Goal: Task Accomplishment & Management: Manage account settings

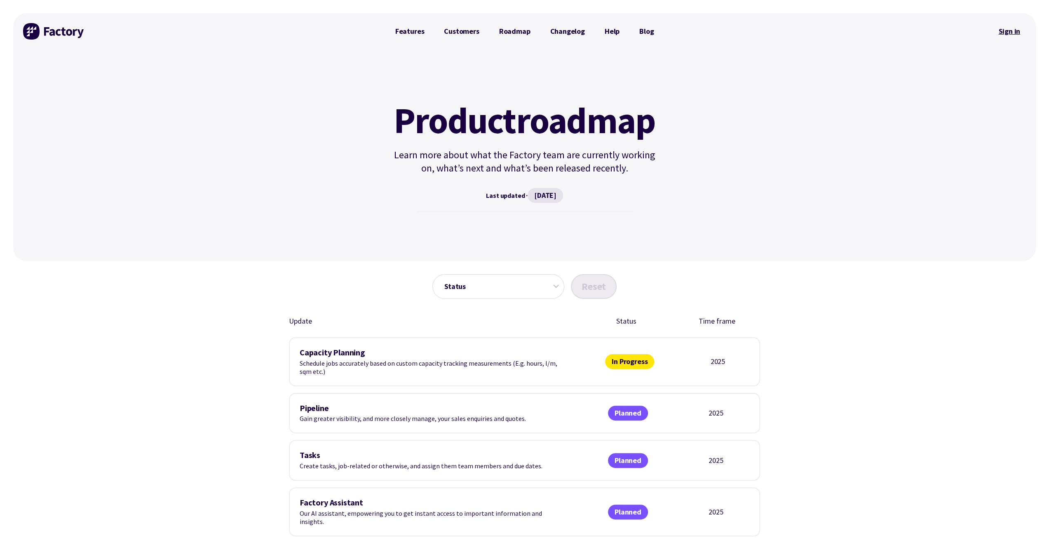
click at [1013, 35] on link "Sign in" at bounding box center [1009, 31] width 33 height 19
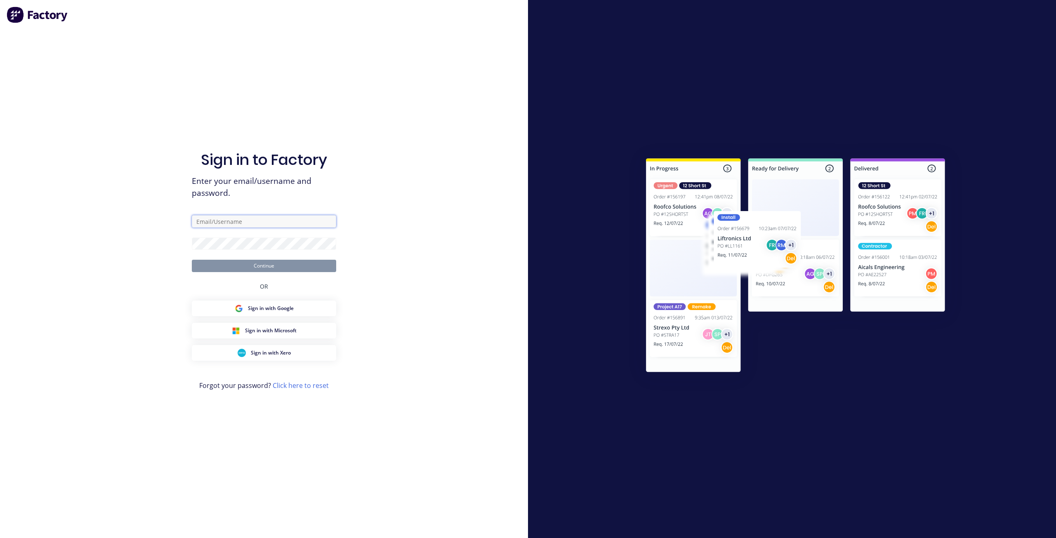
drag, startPoint x: 234, startPoint y: 216, endPoint x: 235, endPoint y: 211, distance: 5.1
click at [235, 216] on input "text" at bounding box center [264, 221] width 144 height 12
type input "[EMAIL_ADDRESS][DOMAIN_NAME]"
click at [192, 260] on button "Continue" at bounding box center [264, 266] width 144 height 12
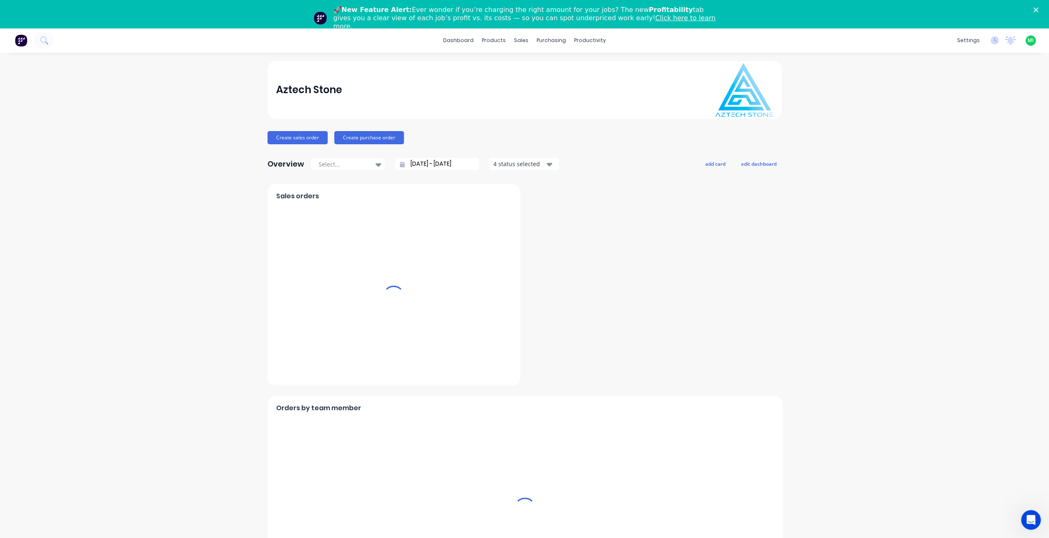
click at [1039, 10] on icon "Close" at bounding box center [1036, 9] width 5 height 5
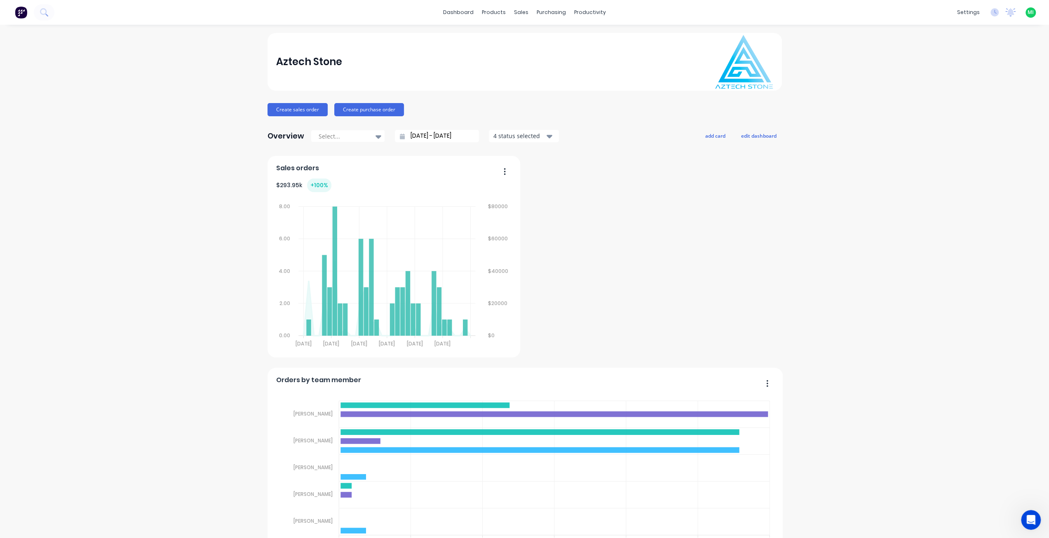
click at [1031, 12] on span "MI" at bounding box center [1031, 12] width 6 height 7
click at [1008, 102] on button "Sign out" at bounding box center [985, 103] width 109 height 16
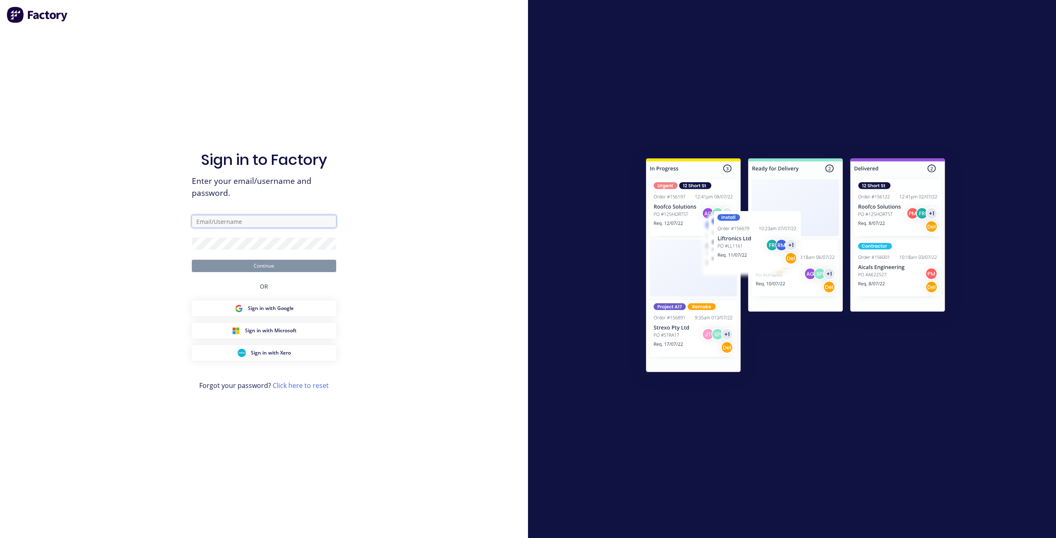
click at [258, 227] on input "text" at bounding box center [264, 221] width 144 height 12
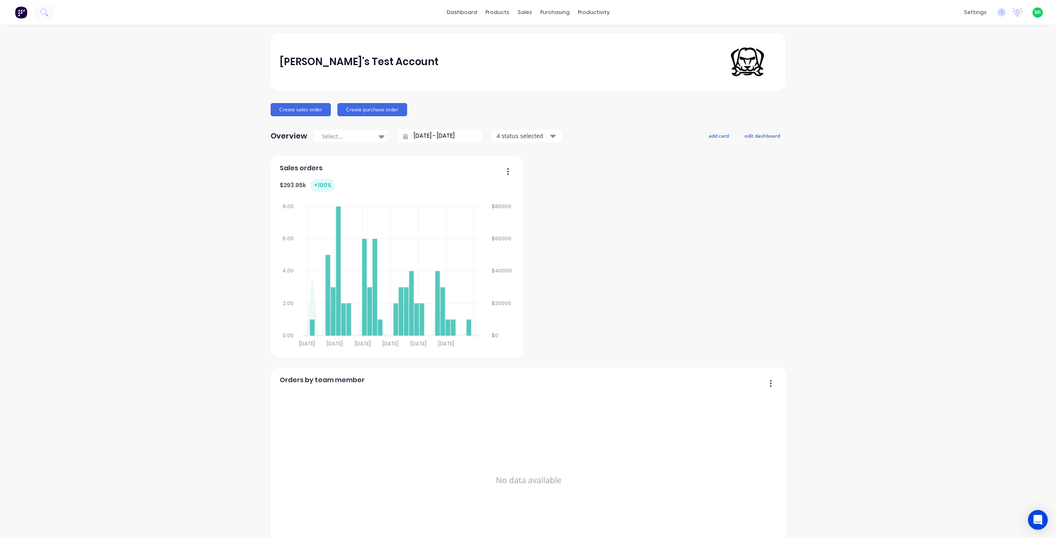
click at [547, 45] on link "Sales Orders" at bounding box center [564, 39] width 109 height 16
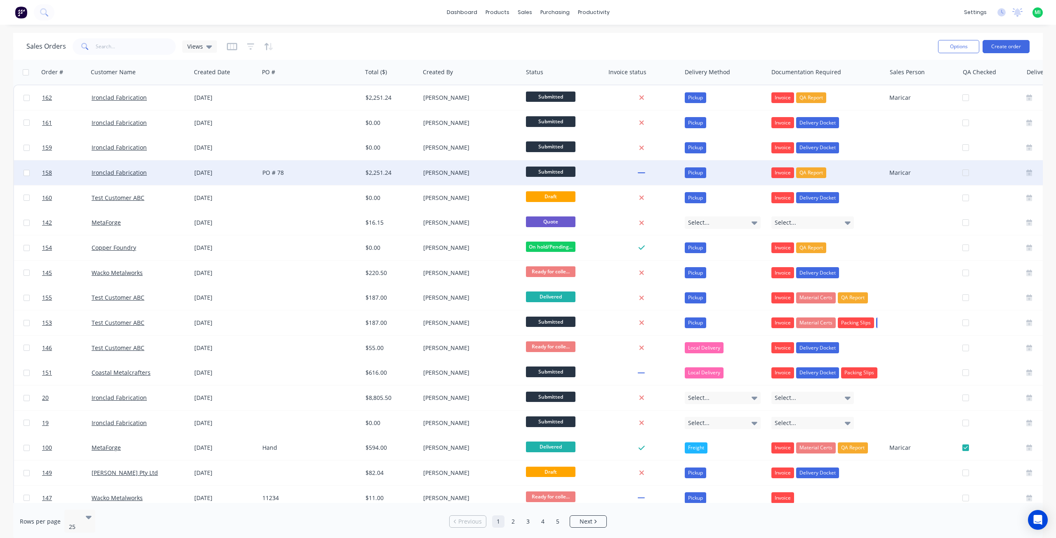
click at [188, 174] on div "Ironclad Fabrication" at bounding box center [139, 172] width 103 height 25
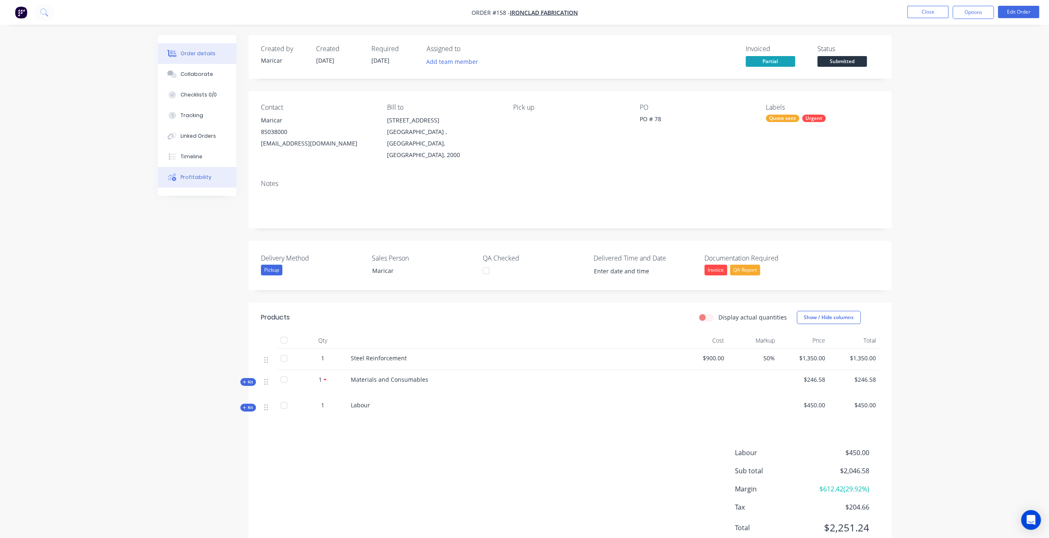
click at [210, 174] on button "Profitability" at bounding box center [197, 177] width 78 height 21
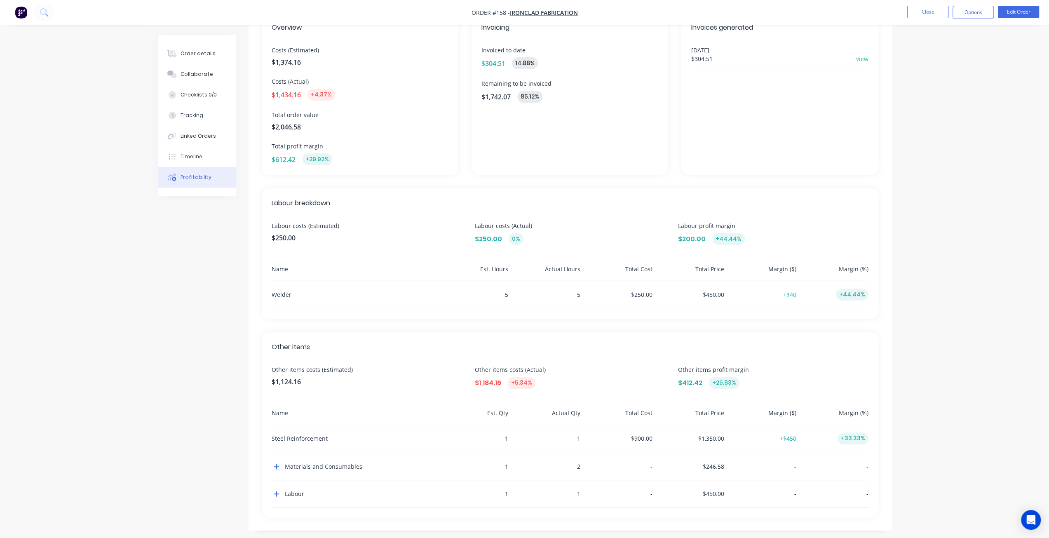
scroll to position [67, 0]
click at [212, 54] on div "Order details" at bounding box center [198, 53] width 35 height 7
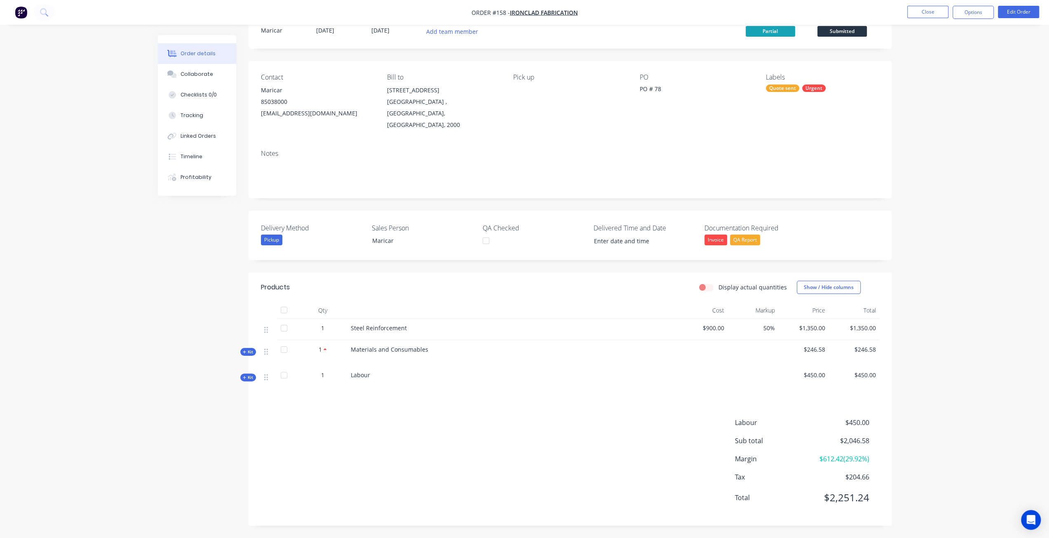
scroll to position [18, 0]
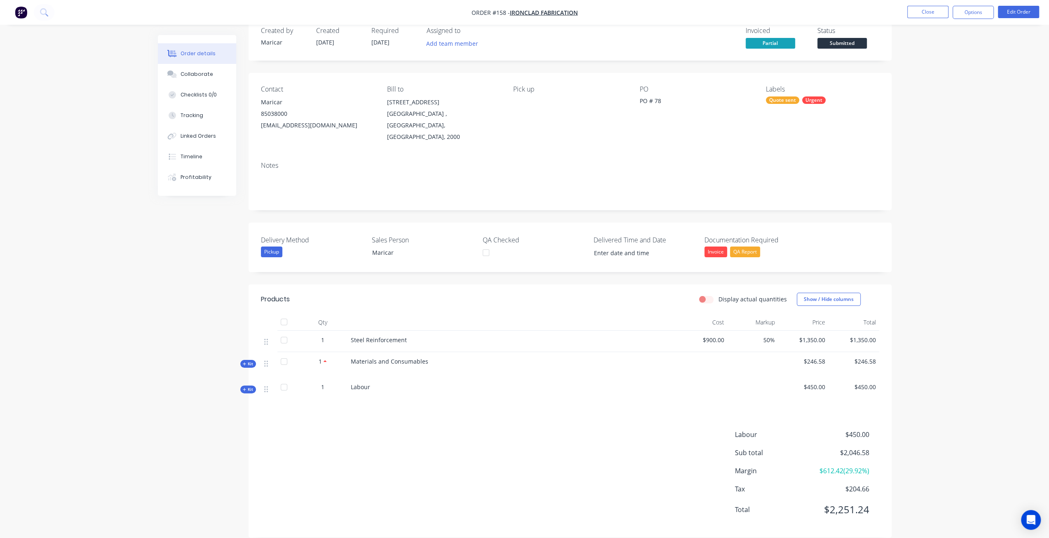
click at [245, 388] on icon at bounding box center [245, 390] width 4 height 4
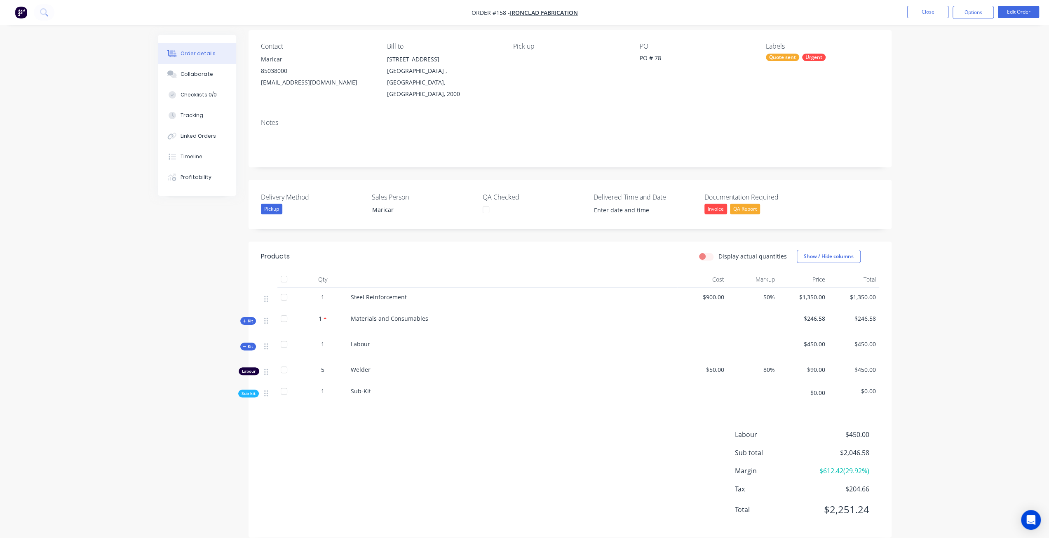
scroll to position [61, 0]
click at [710, 249] on div "Display actual quantities Show / Hide columns" at bounding box center [635, 255] width 487 height 13
click at [712, 252] on div "Display actual quantities" at bounding box center [743, 256] width 88 height 9
click at [719, 252] on label "Display actual quantities" at bounding box center [753, 256] width 68 height 9
click at [706, 252] on input "Display actual quantities" at bounding box center [702, 256] width 7 height 8
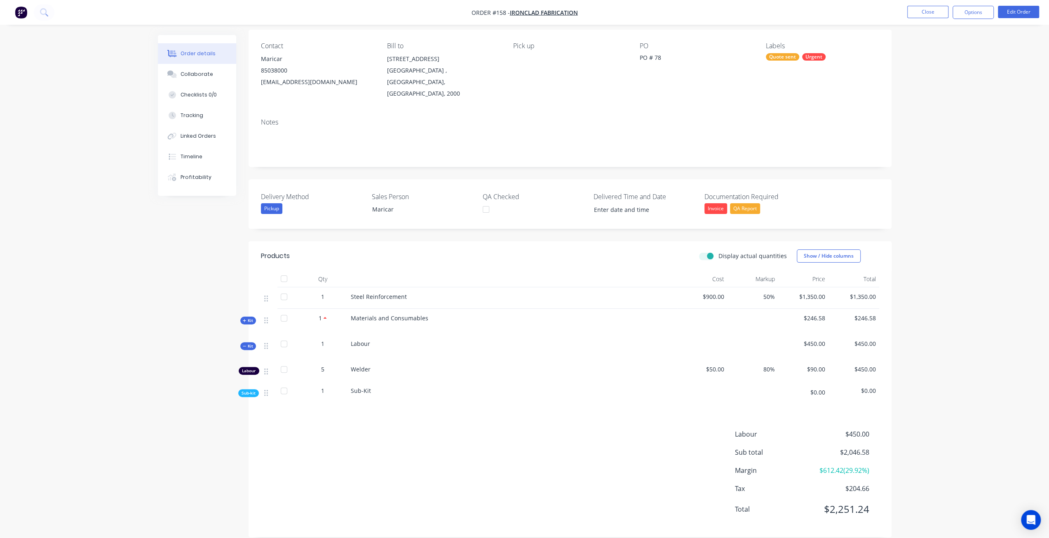
checkbox input "true"
click at [195, 107] on button "Tracking" at bounding box center [197, 115] width 78 height 21
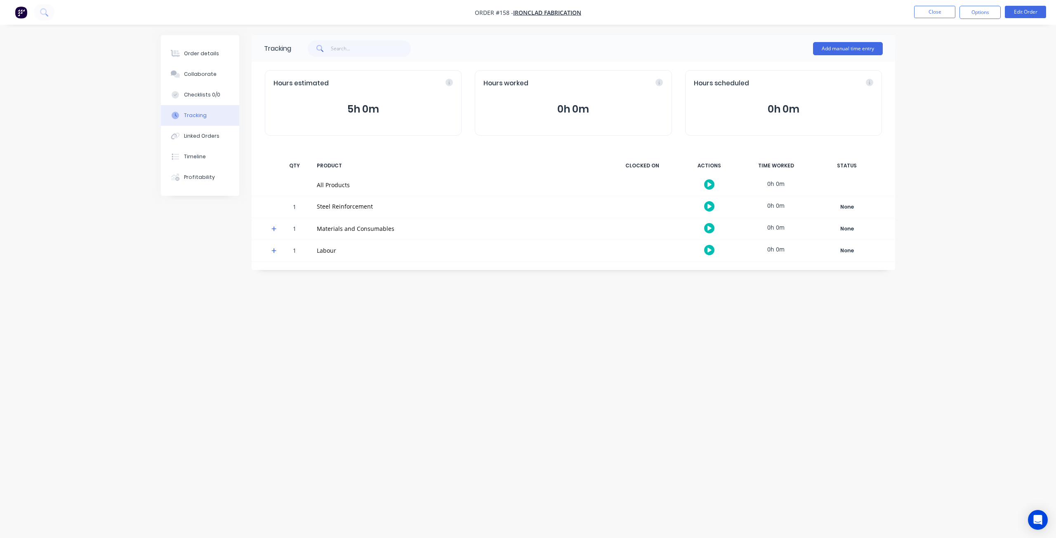
click at [273, 249] on icon at bounding box center [273, 251] width 5 height 6
click at [710, 272] on icon "button" at bounding box center [709, 272] width 4 height 5
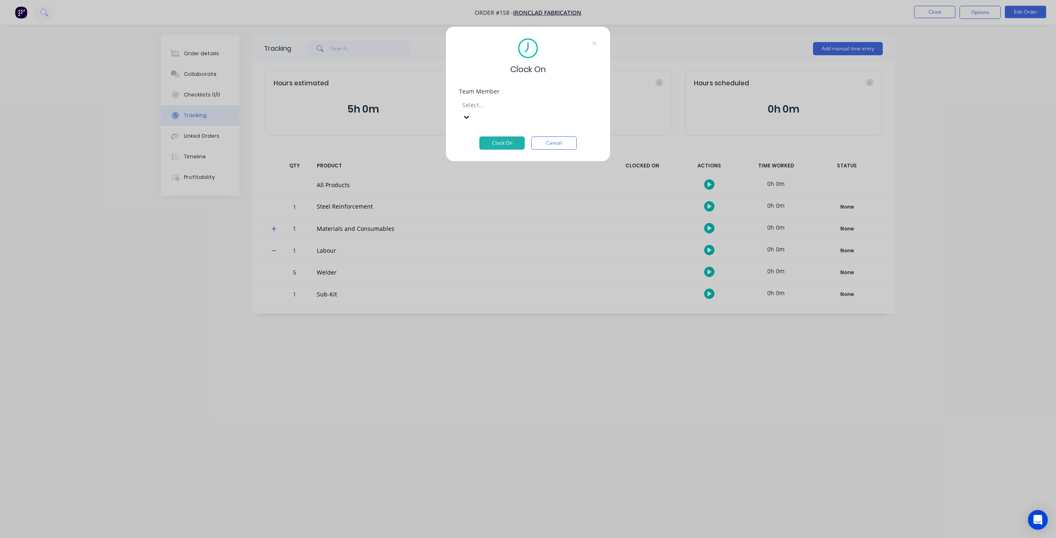
click at [538, 111] on div "Team Member Select..." at bounding box center [528, 113] width 138 height 48
click at [515, 103] on div at bounding box center [520, 105] width 119 height 10
drag, startPoint x: 485, startPoint y: 199, endPoint x: 485, endPoint y: 146, distance: 52.8
click at [502, 136] on button "Clock On" at bounding box center [501, 142] width 45 height 13
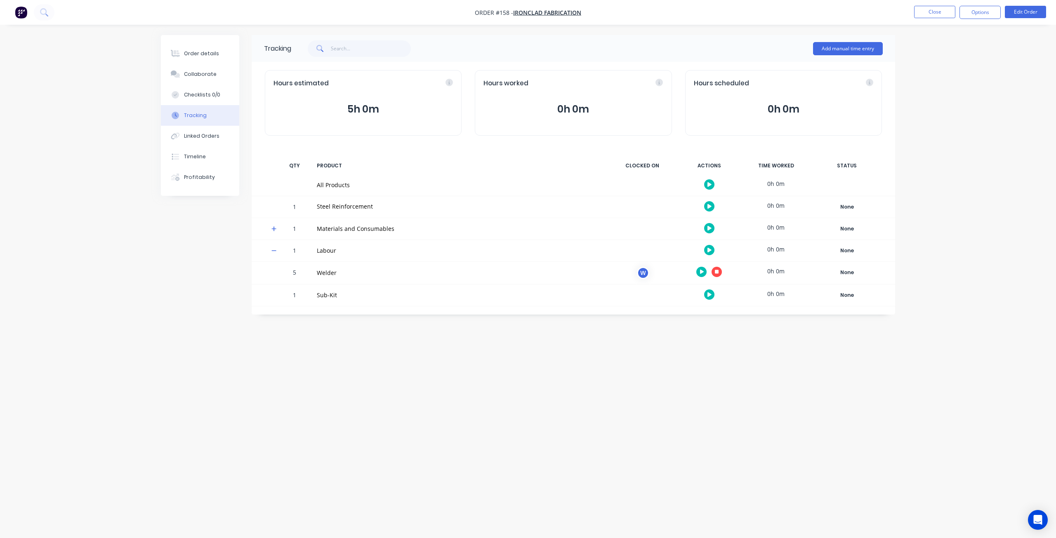
click at [717, 270] on icon "button" at bounding box center [717, 272] width 4 height 4
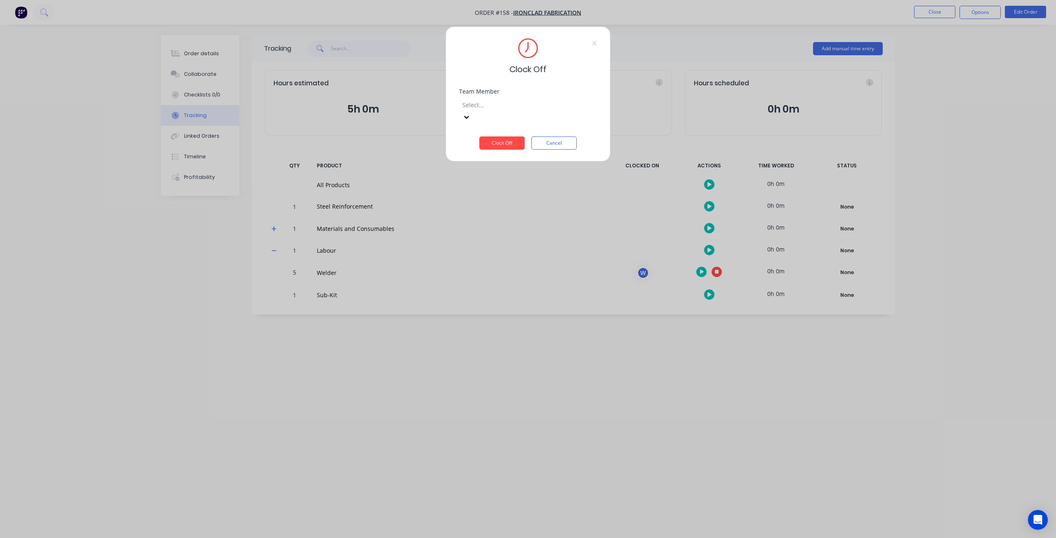
click at [510, 107] on div at bounding box center [520, 105] width 119 height 10
click at [491, 538] on div "Welder" at bounding box center [528, 542] width 1056 height 9
drag, startPoint x: 500, startPoint y: 131, endPoint x: 496, endPoint y: 203, distance: 72.3
click at [501, 136] on button "Clock Off" at bounding box center [501, 142] width 45 height 13
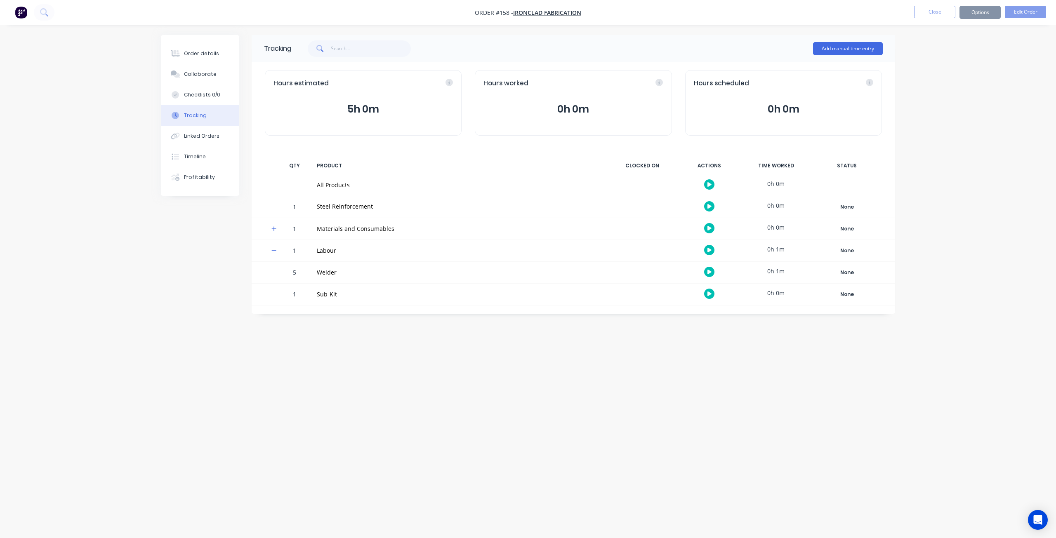
click at [576, 108] on button "0h 0m" at bounding box center [572, 109] width 179 height 16
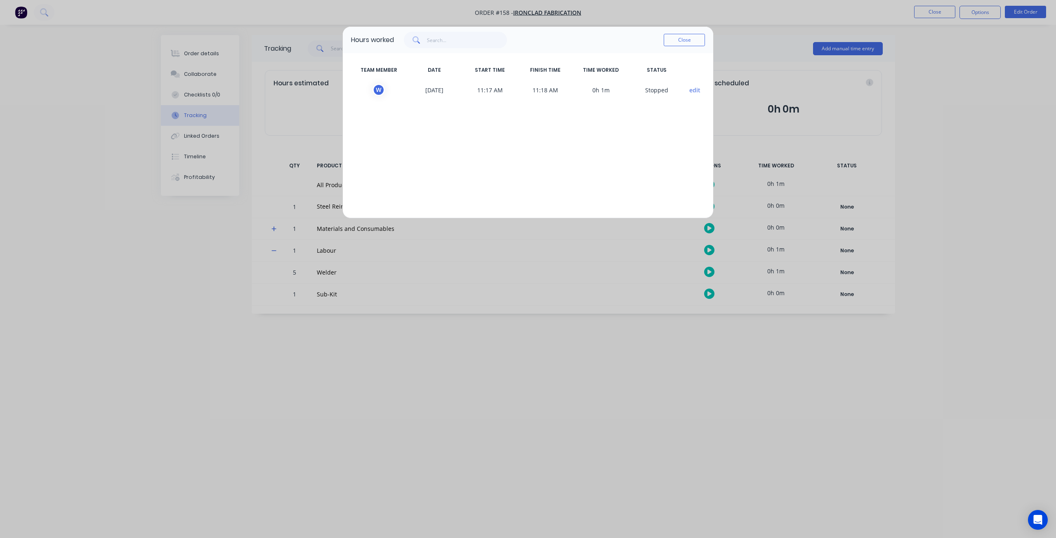
click at [696, 90] on button "edit" at bounding box center [694, 90] width 11 height 9
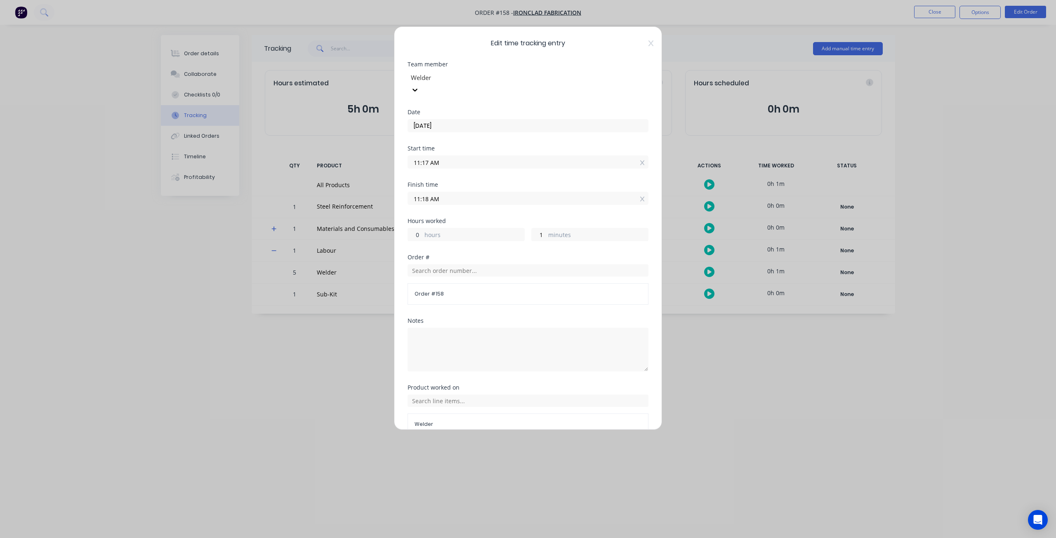
click at [421, 228] on div "0 hours" at bounding box center [465, 234] width 117 height 13
click at [416, 228] on input "0" at bounding box center [415, 234] width 14 height 12
drag, startPoint x: 405, startPoint y: 222, endPoint x: 400, endPoint y: 221, distance: 5.4
click at [400, 221] on div "Edit time tracking entry Team member Welder Date [DATE] Start time 11:17 AM Fin…" at bounding box center [528, 228] width 268 height 404
click at [435, 230] on label "hours" at bounding box center [474, 235] width 100 height 10
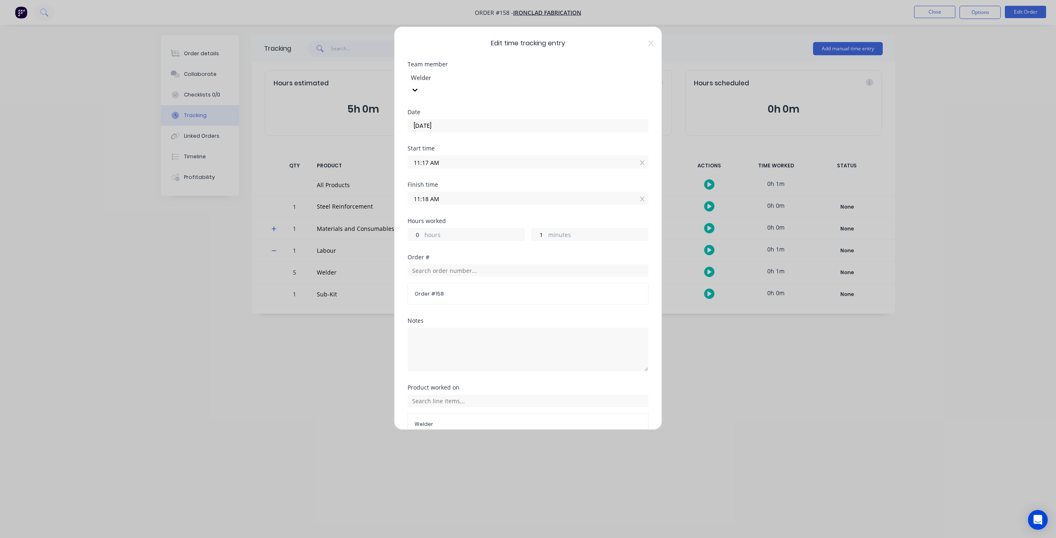
click at [422, 228] on input "0" at bounding box center [415, 234] width 14 height 12
type input "60"
type input "11:18 PM"
click at [422, 228] on div "60 hours" at bounding box center [465, 234] width 117 height 13
drag, startPoint x: 421, startPoint y: 219, endPoint x: 365, endPoint y: 233, distance: 57.8
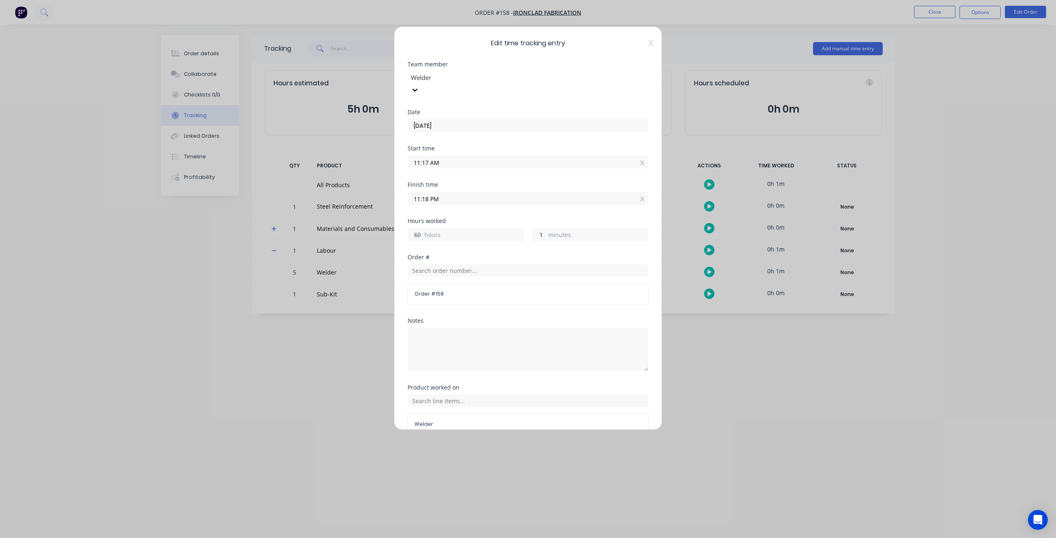
click at [364, 234] on div "Edit time tracking entry Team member Welder Date [DATE] Start time 11:17 AM Fin…" at bounding box center [528, 269] width 1056 height 538
type input "6"
type input "05:18 PM"
drag, startPoint x: 447, startPoint y: 234, endPoint x: 535, endPoint y: 313, distance: 118.5
click at [447, 234] on div "Hours worked 6 hours 1 minutes" at bounding box center [527, 236] width 241 height 36
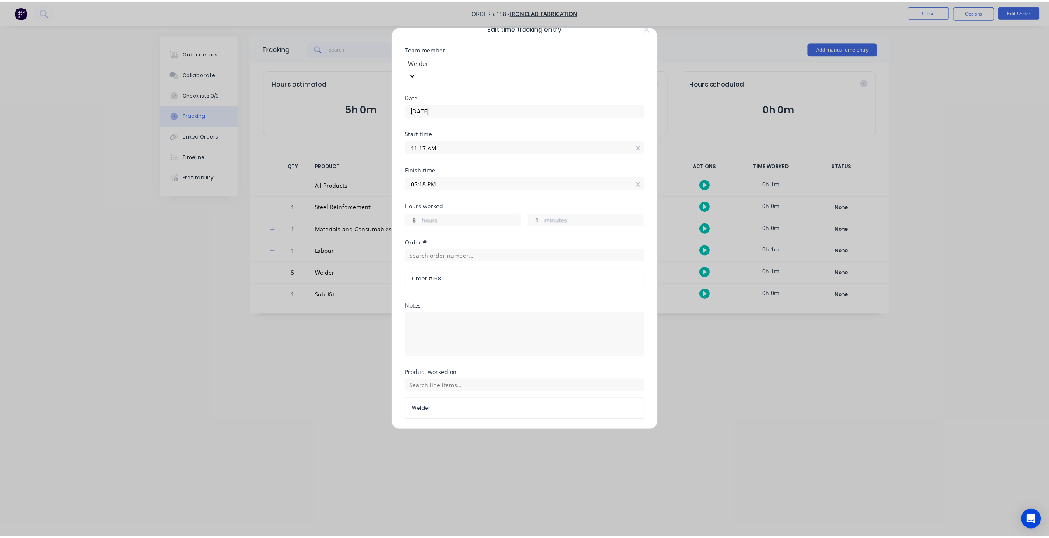
scroll to position [28, 0]
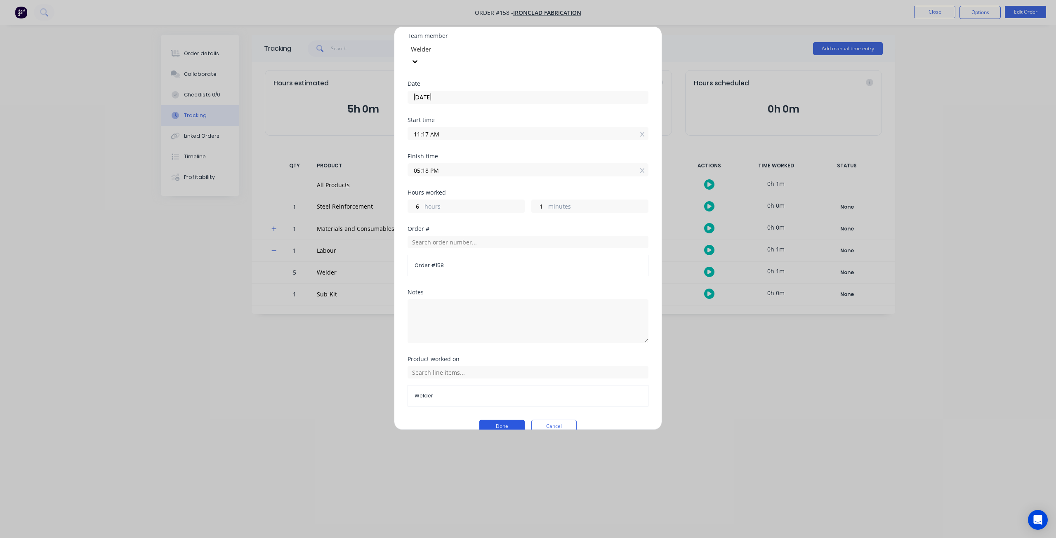
click at [502, 420] on button "Done" at bounding box center [501, 426] width 45 height 13
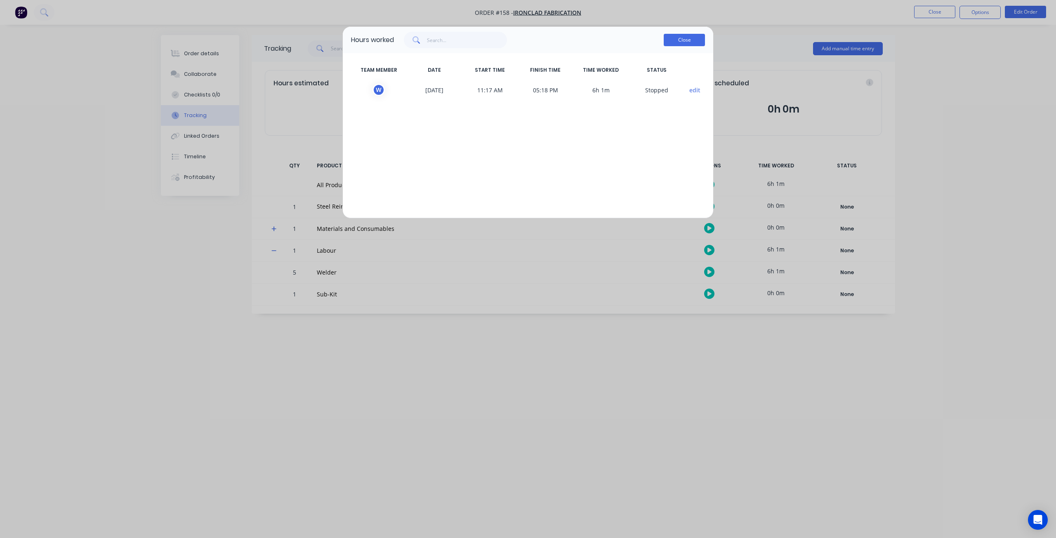
click at [671, 42] on button "Close" at bounding box center [683, 40] width 41 height 12
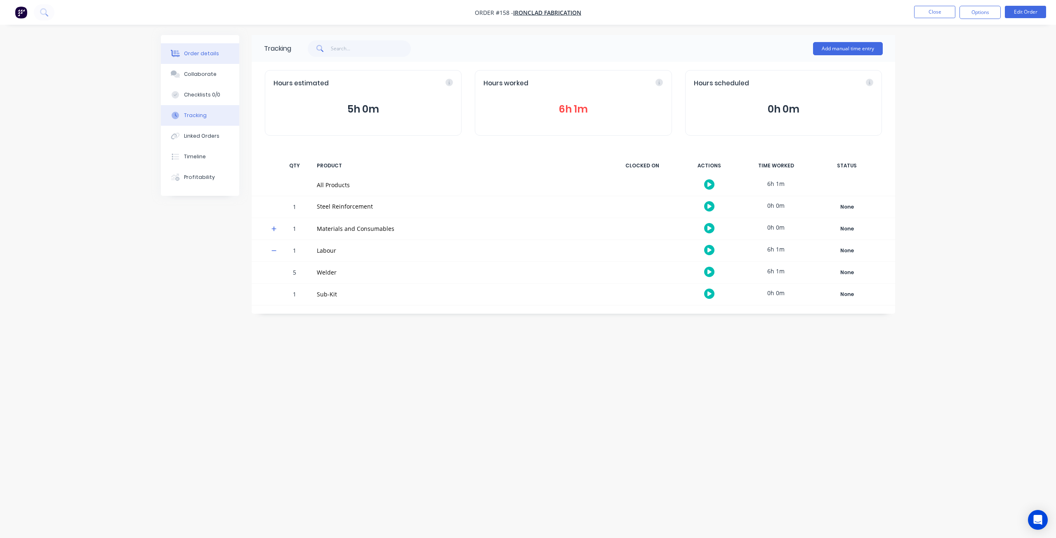
click at [212, 58] on button "Order details" at bounding box center [200, 53] width 78 height 21
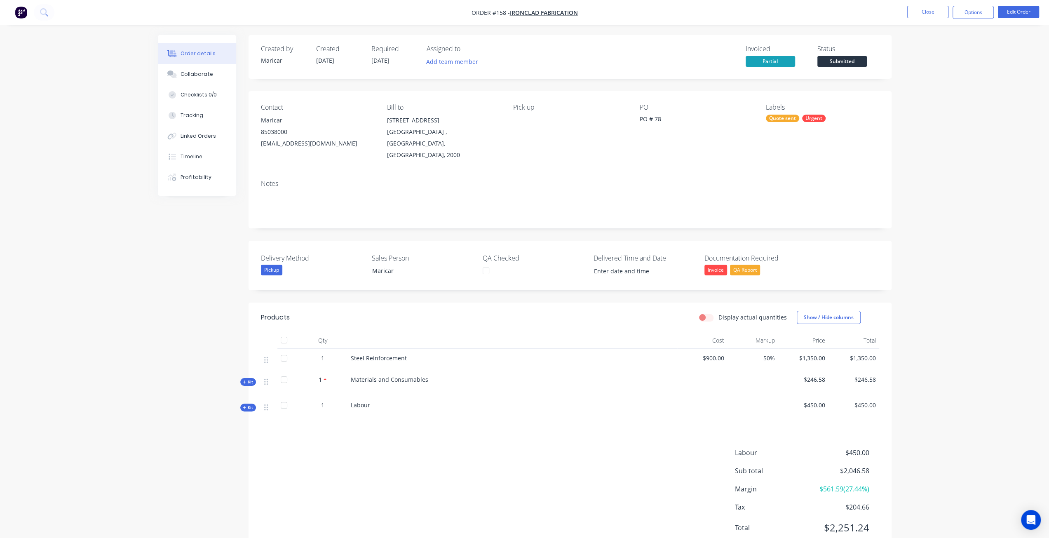
click at [250, 379] on span "Kit" at bounding box center [248, 382] width 11 height 6
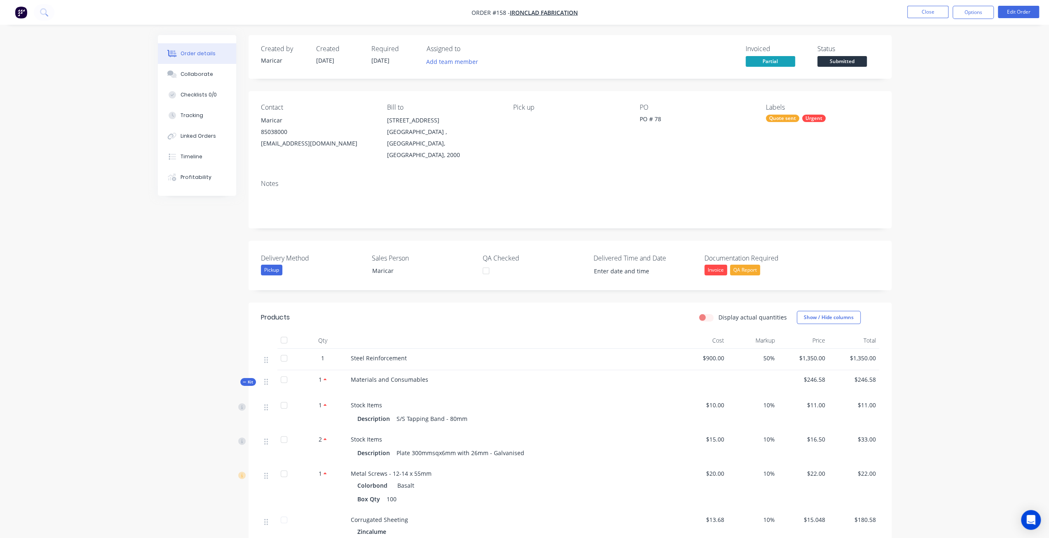
click at [254, 378] on div "Kit" at bounding box center [248, 382] width 16 height 8
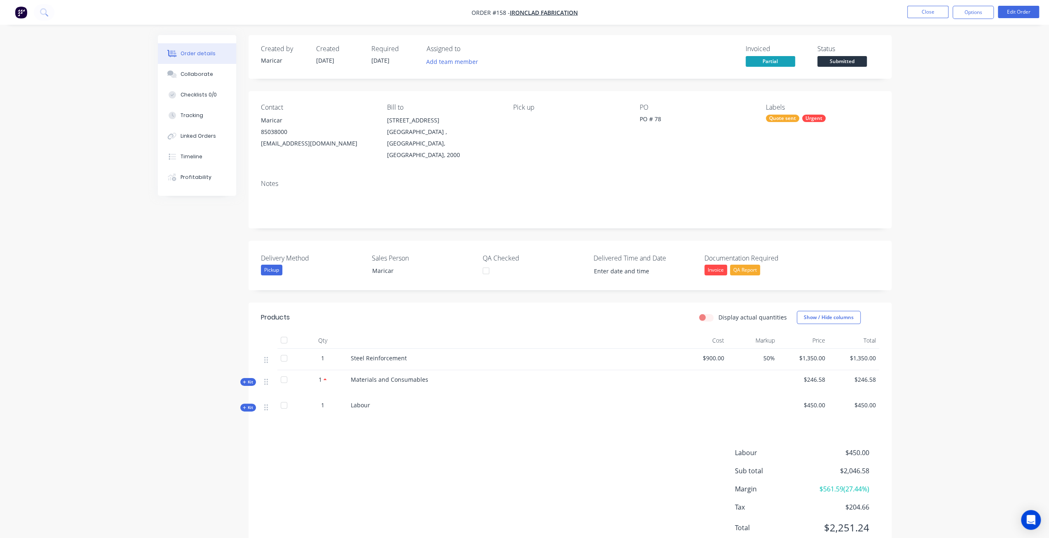
click at [248, 404] on span "Kit" at bounding box center [248, 407] width 11 height 6
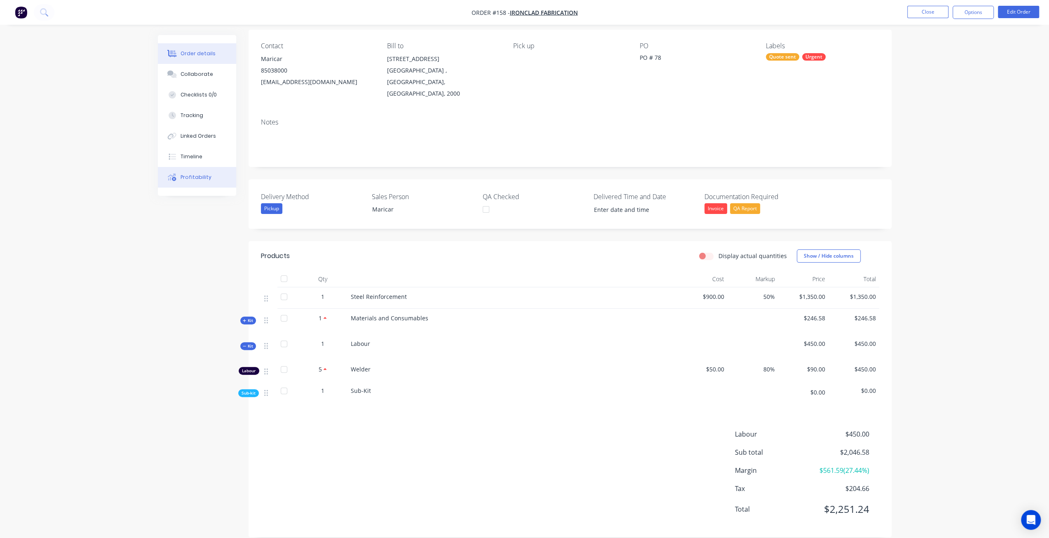
click at [196, 175] on div "Profitability" at bounding box center [196, 177] width 31 height 7
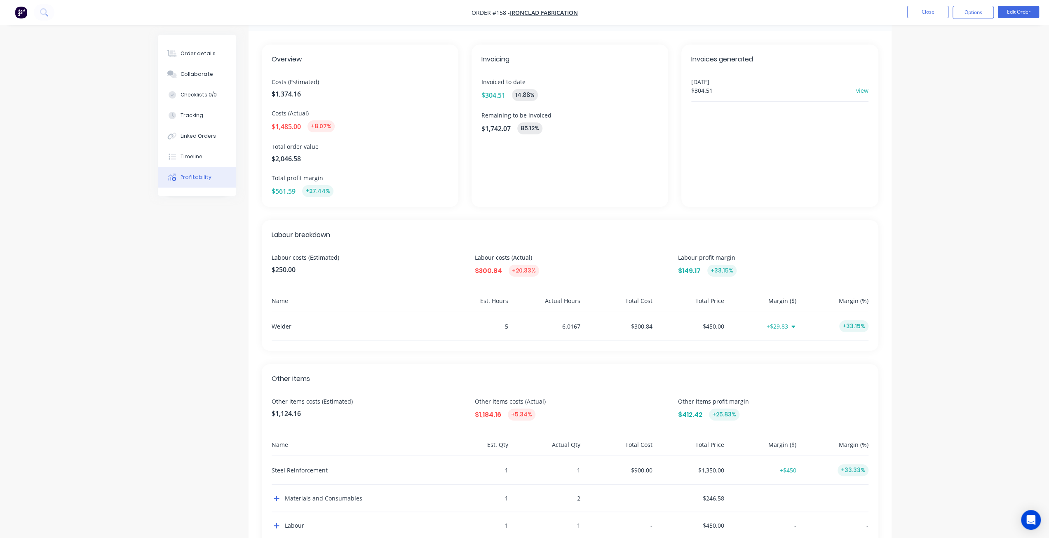
scroll to position [67, 0]
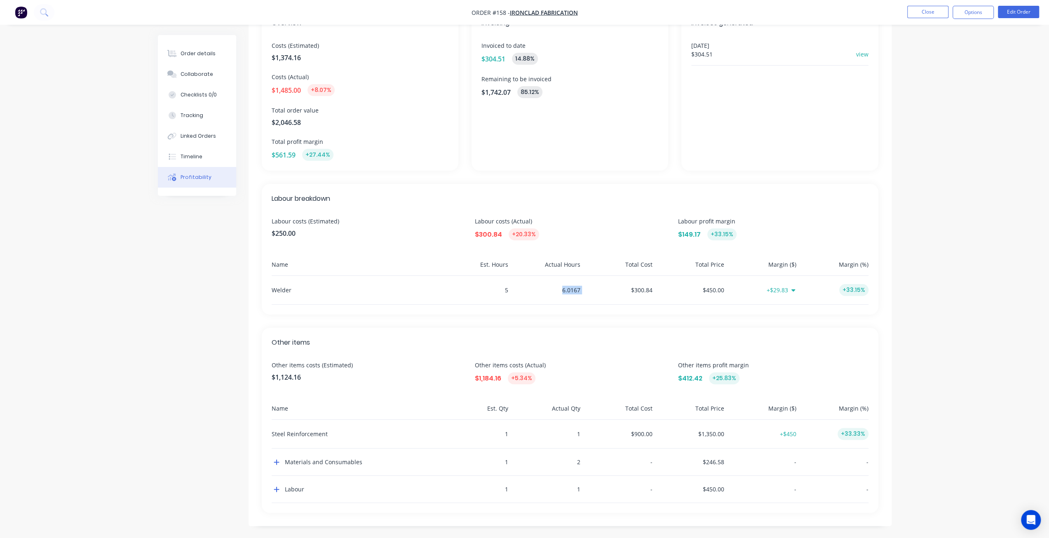
drag, startPoint x: 583, startPoint y: 288, endPoint x: 562, endPoint y: 285, distance: 20.8
click at [562, 285] on div "Welder 5 6.0167 $300.84 $450.00 +$29.83 +33.15%" at bounding box center [570, 290] width 597 height 29
click at [581, 292] on div "Welder 5 6.0167 $300.84 $450.00 +$29.83 +33.15%" at bounding box center [570, 290] width 597 height 29
drag, startPoint x: 520, startPoint y: 290, endPoint x: 495, endPoint y: 291, distance: 25.6
click at [495, 291] on div "Welder 5 6.0167 $300.84 $450.00 +$29.83 +33.15%" at bounding box center [570, 290] width 597 height 29
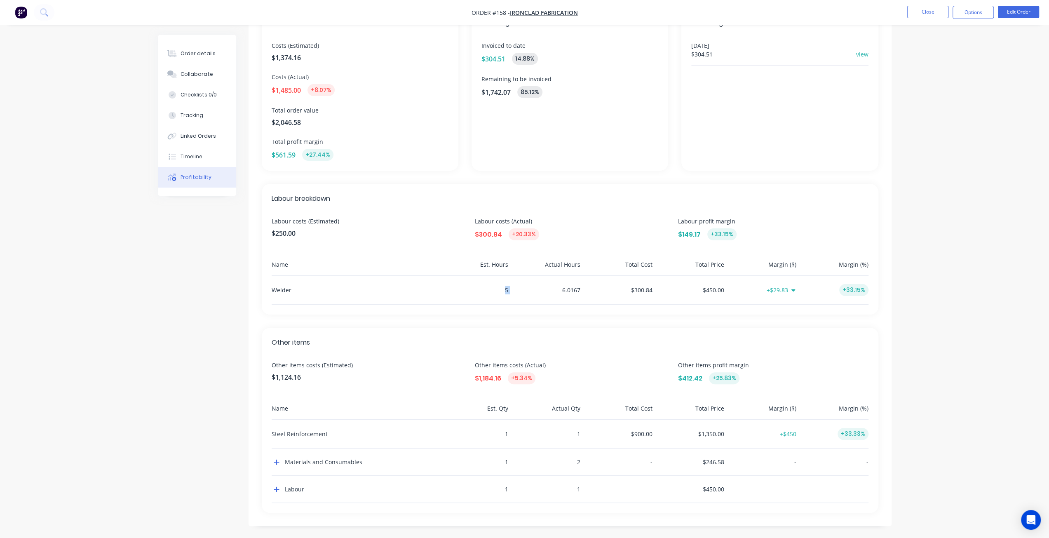
click at [488, 294] on div "5" at bounding box center [474, 290] width 69 height 28
click at [190, 56] on div "Order details" at bounding box center [198, 53] width 35 height 7
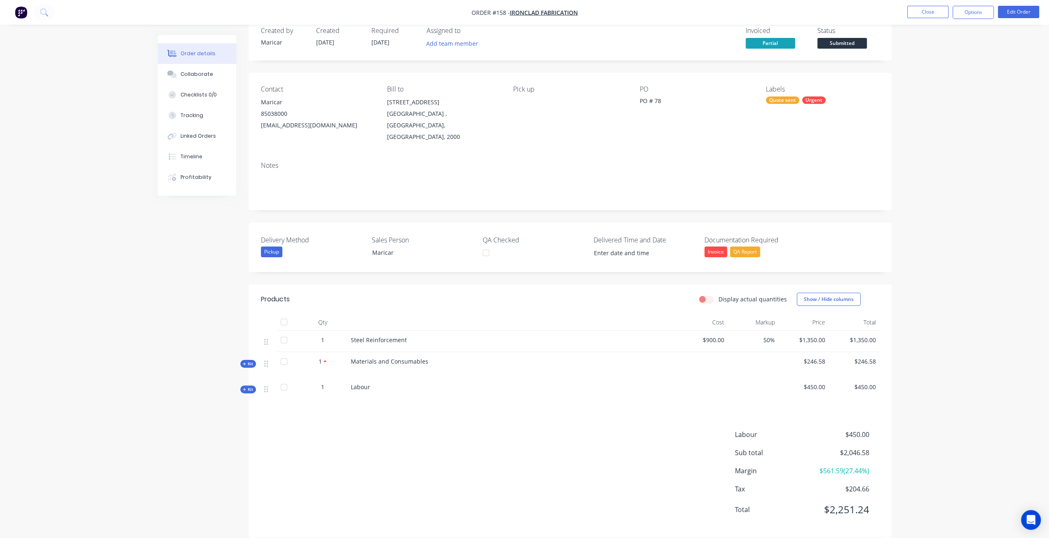
click at [249, 386] on span "Kit" at bounding box center [248, 389] width 11 height 6
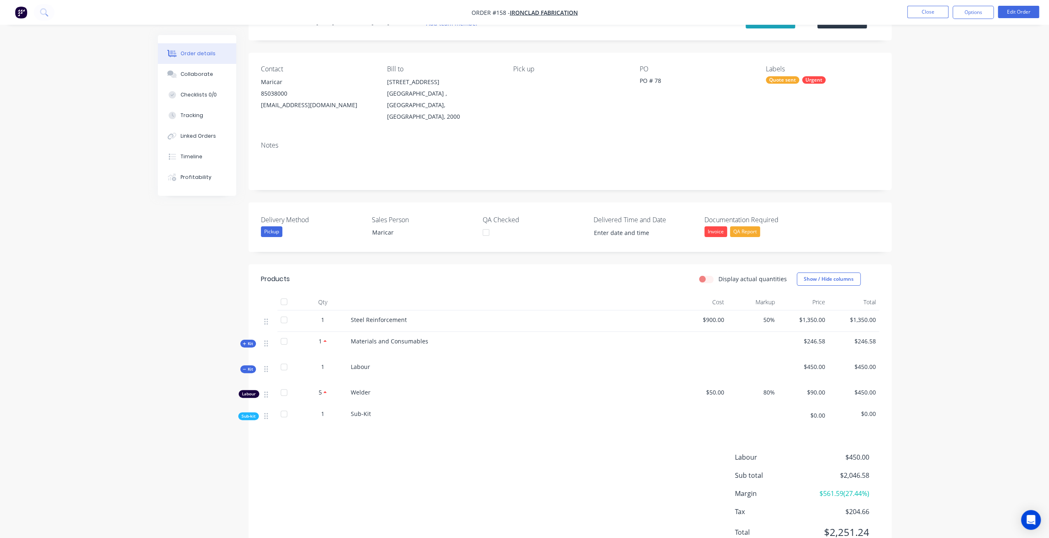
scroll to position [20, 0]
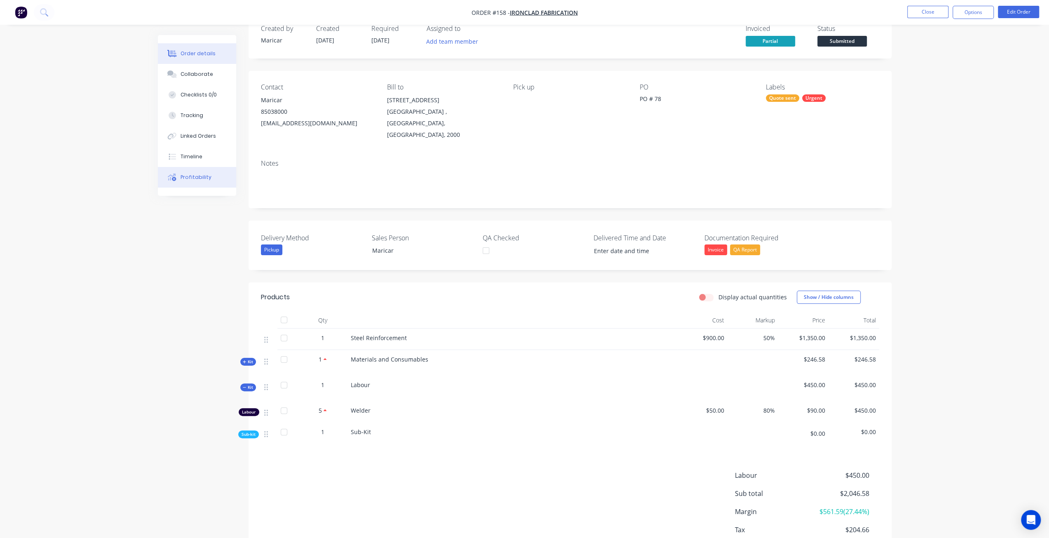
click at [181, 181] on div "Profitability" at bounding box center [196, 177] width 31 height 7
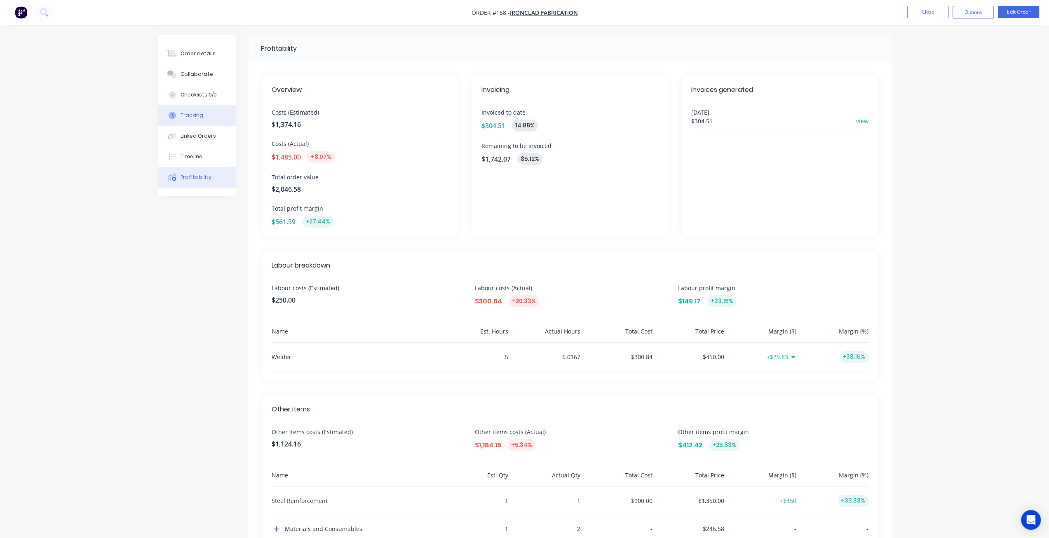
click at [200, 119] on button "Tracking" at bounding box center [197, 115] width 78 height 21
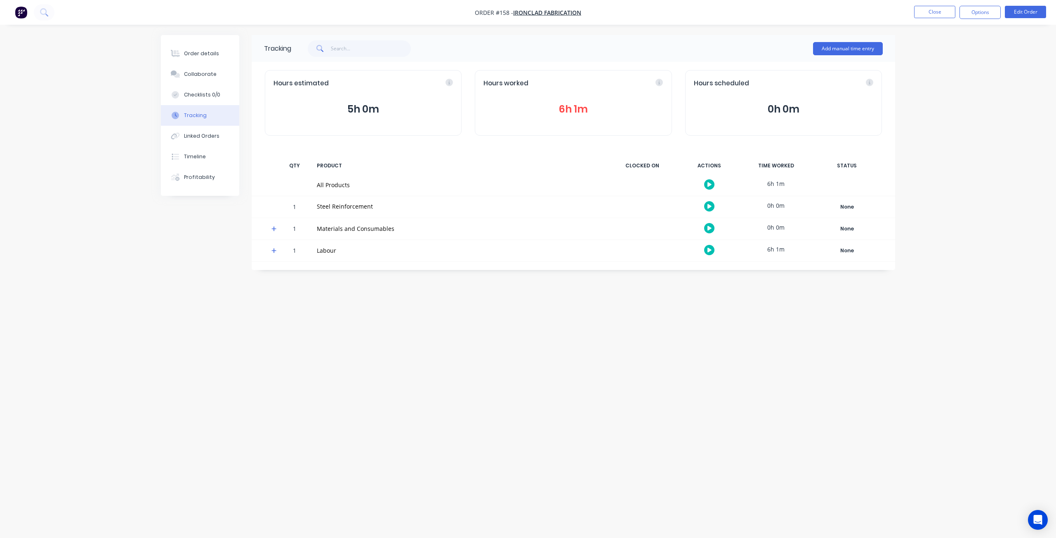
click at [202, 185] on button "Profitability" at bounding box center [200, 177] width 78 height 21
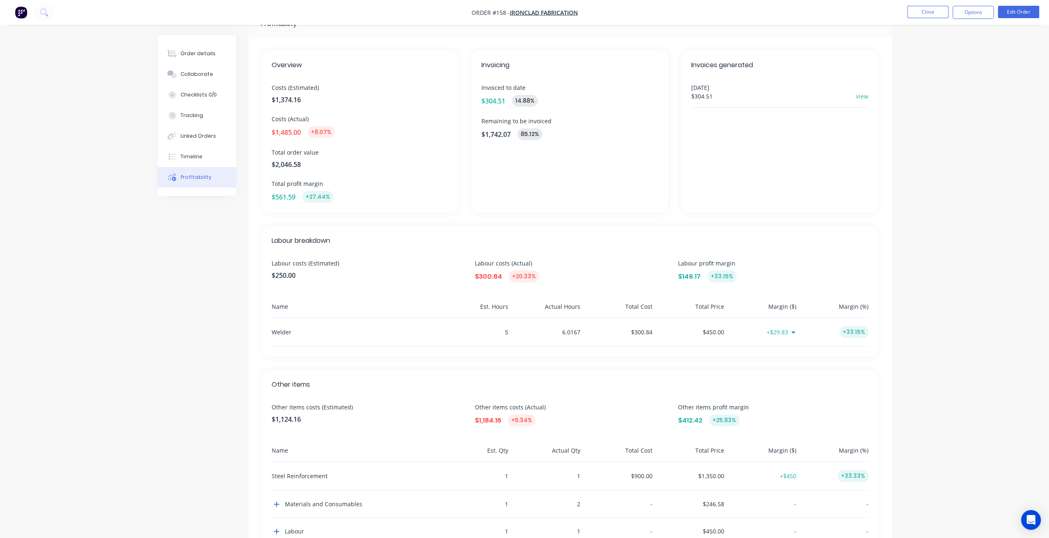
scroll to position [41, 0]
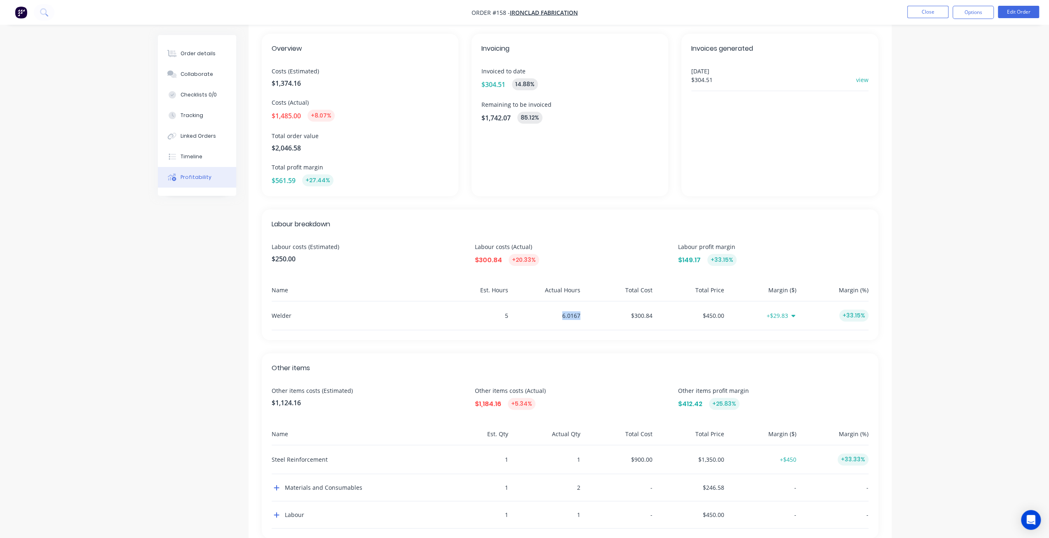
drag, startPoint x: 579, startPoint y: 312, endPoint x: 556, endPoint y: 313, distance: 23.5
click at [556, 313] on div "6.0167" at bounding box center [546, 315] width 69 height 28
click at [569, 318] on div "6.0167" at bounding box center [546, 315] width 69 height 28
click at [200, 55] on div "Order details" at bounding box center [198, 53] width 35 height 7
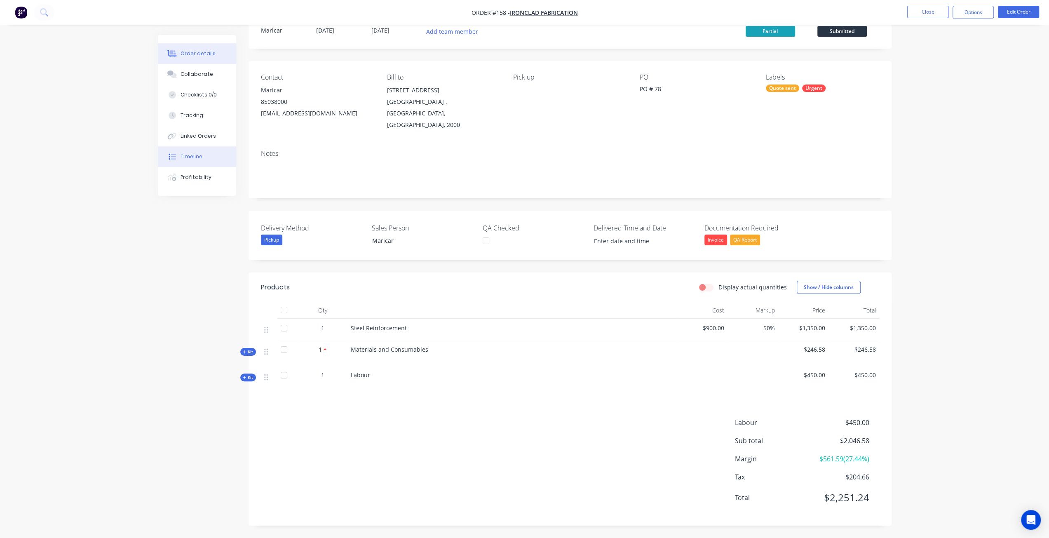
scroll to position [18, 0]
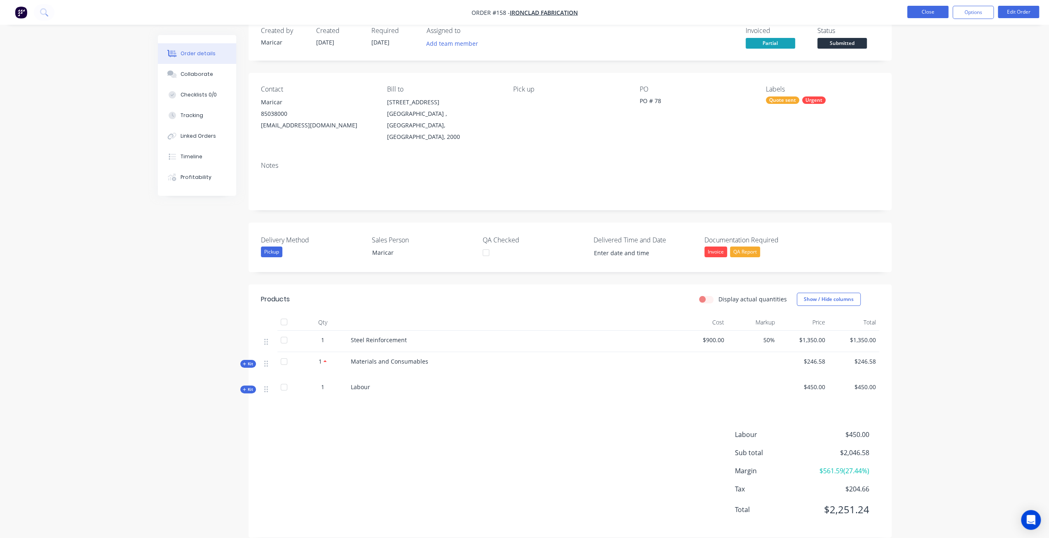
click at [924, 12] on button "Close" at bounding box center [928, 12] width 41 height 12
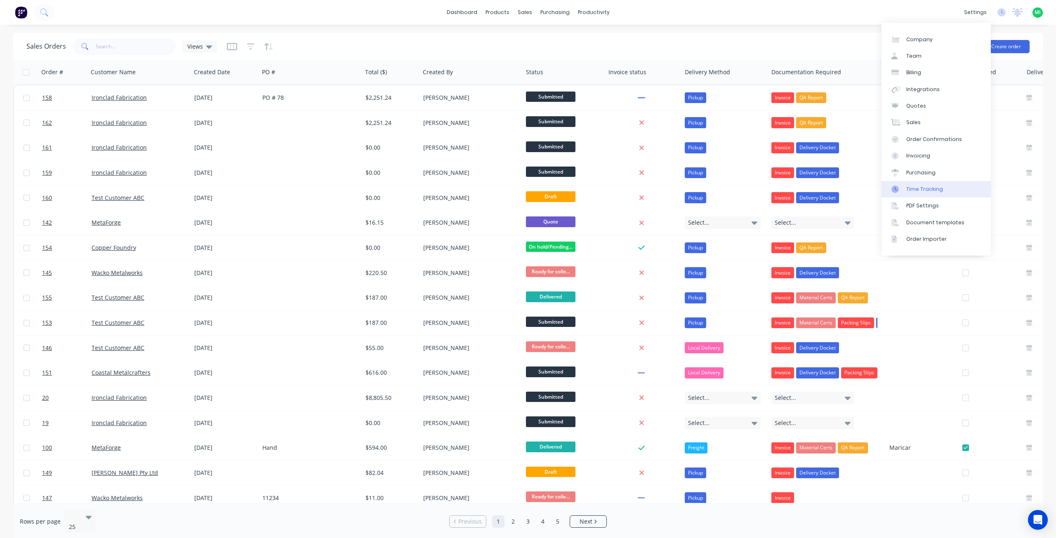
click at [929, 192] on div "Time Tracking" at bounding box center [924, 189] width 37 height 7
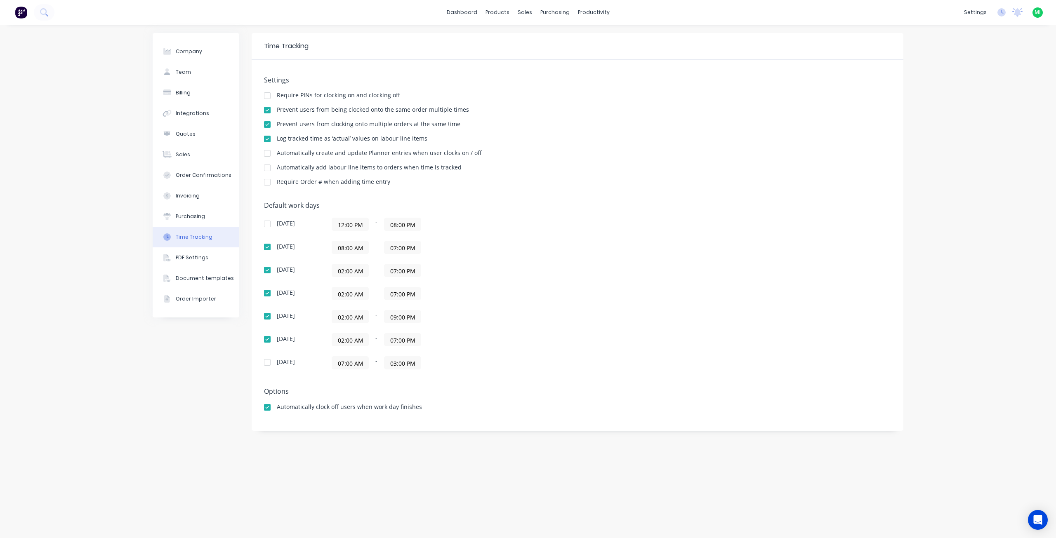
click at [267, 168] on div at bounding box center [267, 168] width 16 height 16
click at [541, 38] on div "Sales Orders" at bounding box center [556, 39] width 34 height 7
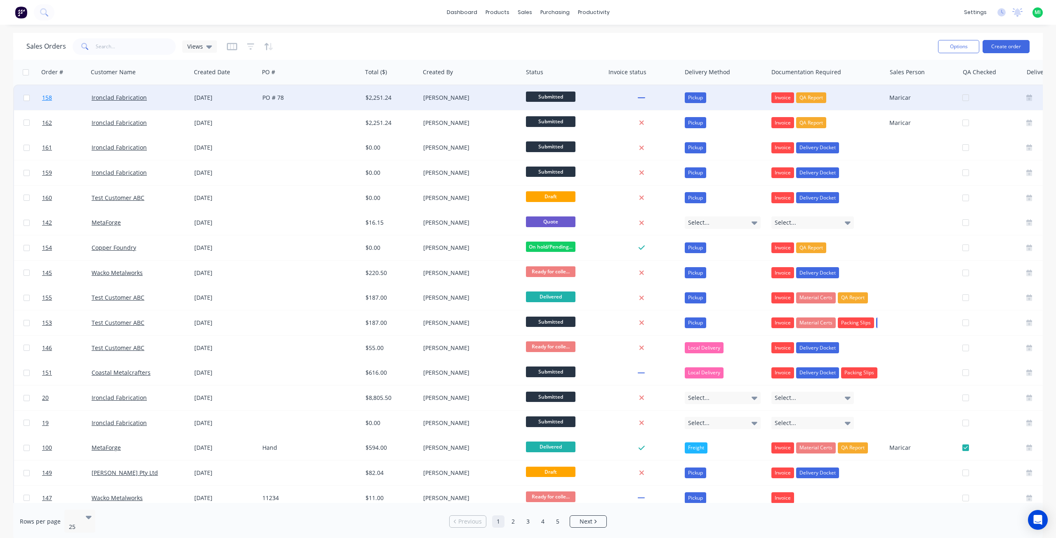
click at [63, 101] on link "158" at bounding box center [66, 97] width 49 height 25
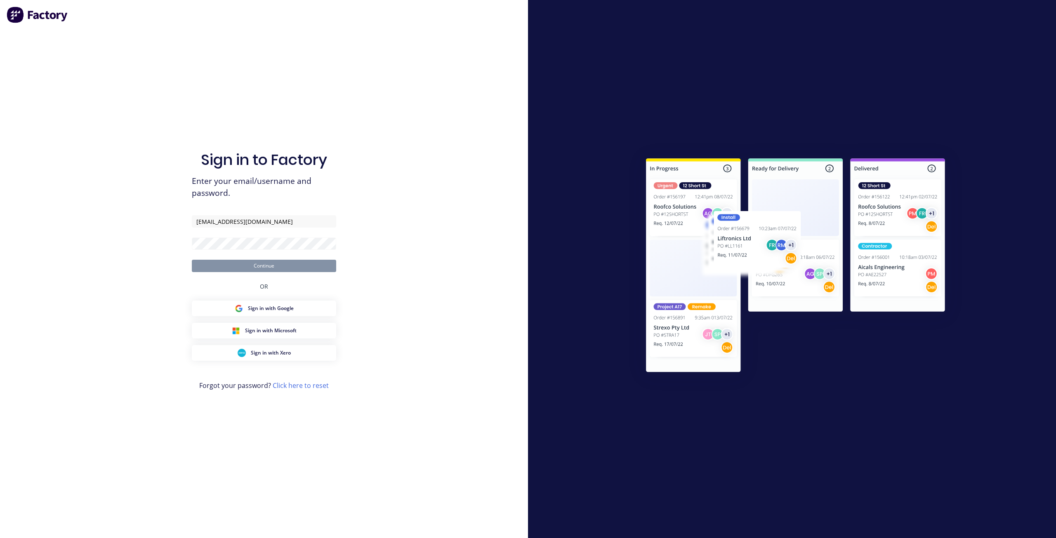
type input "[EMAIL_ADDRESS][DOMAIN_NAME]"
click at [192, 260] on button "Continue" at bounding box center [264, 266] width 144 height 12
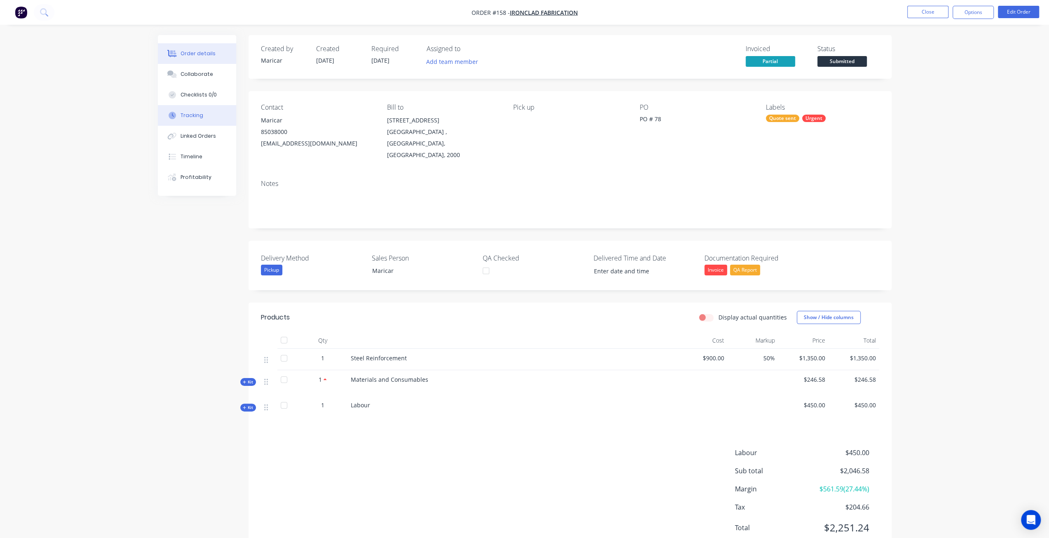
click at [209, 115] on button "Tracking" at bounding box center [197, 115] width 78 height 21
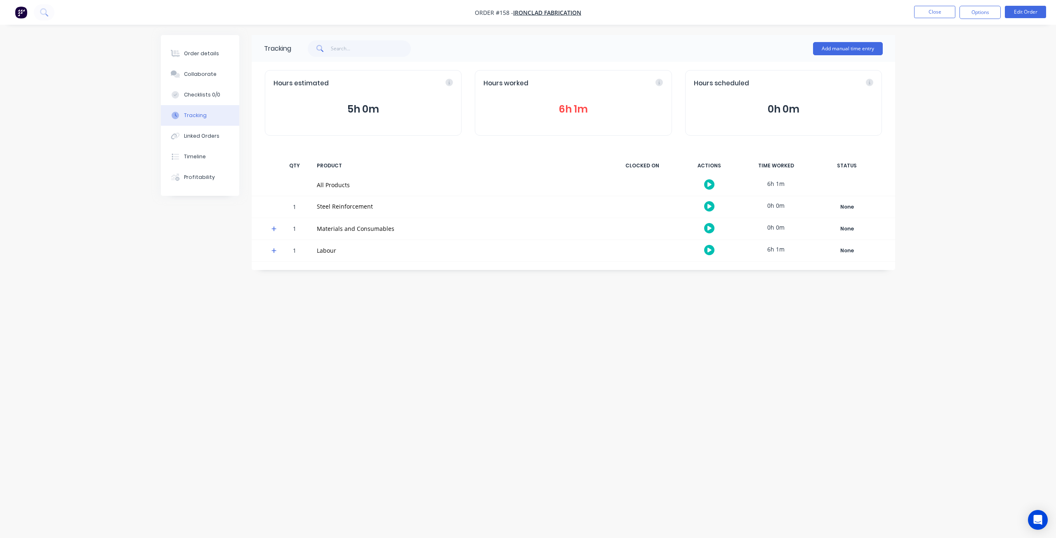
click at [273, 249] on icon at bounding box center [273, 251] width 5 height 6
click at [712, 271] on button "button" at bounding box center [709, 272] width 10 height 10
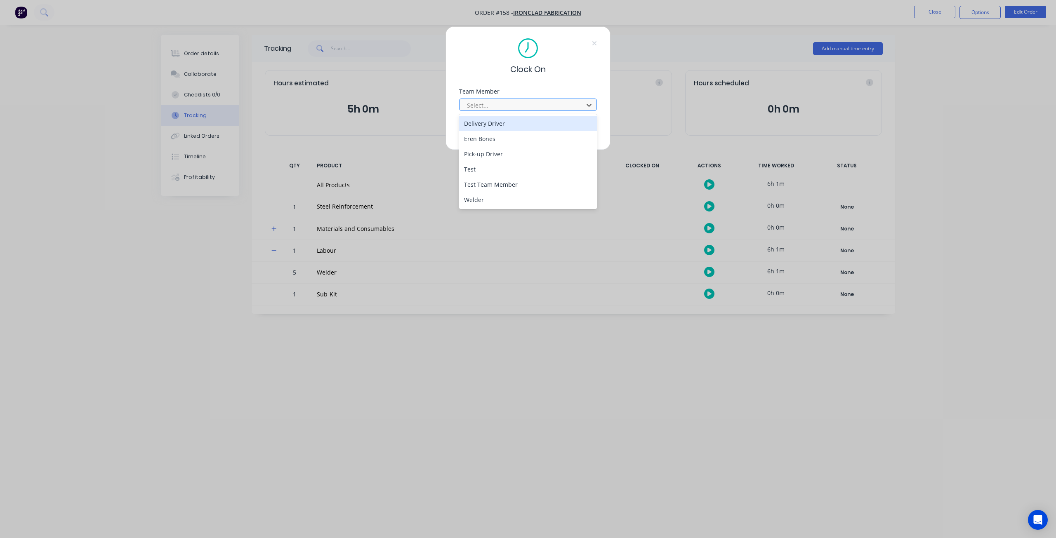
click at [491, 108] on div at bounding box center [522, 105] width 113 height 10
click at [476, 200] on div "Welder" at bounding box center [528, 199] width 138 height 15
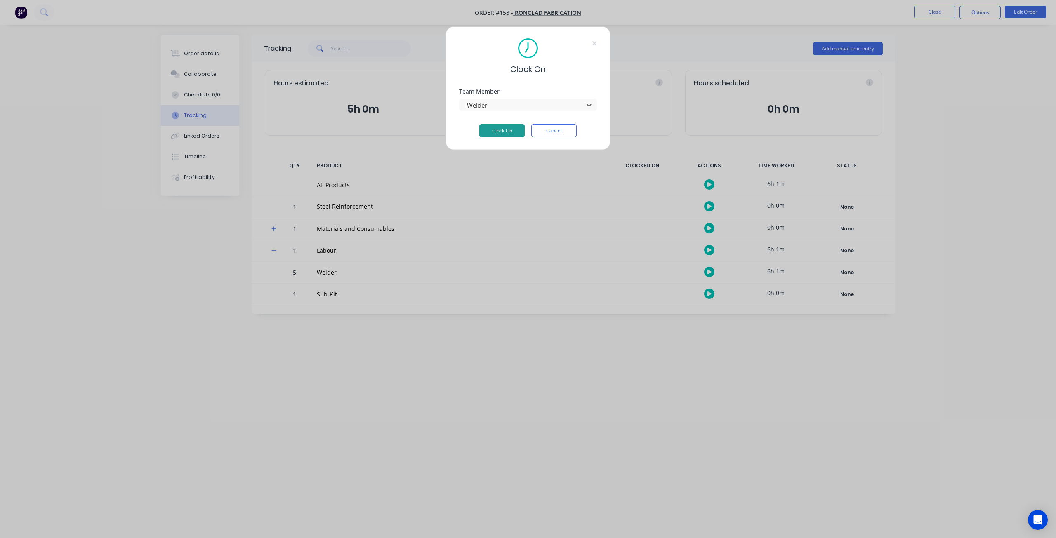
click at [509, 132] on button "Clock On" at bounding box center [501, 130] width 45 height 13
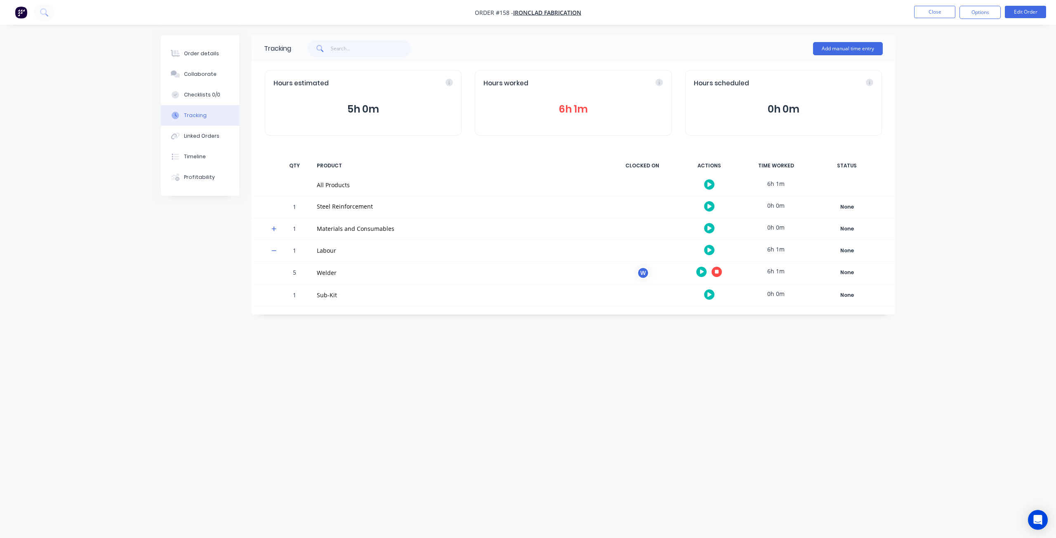
click at [717, 274] on button "button" at bounding box center [716, 272] width 10 height 10
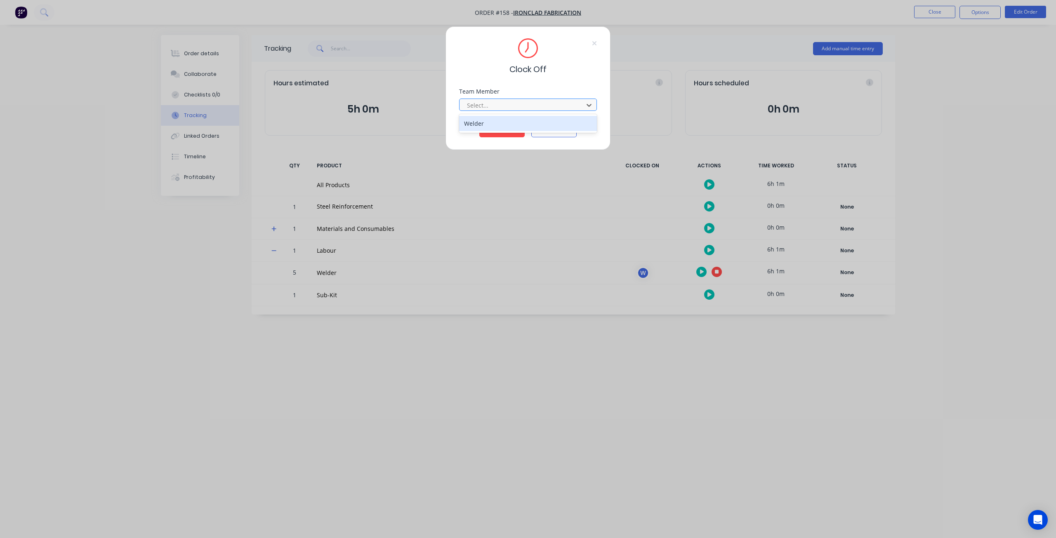
click at [518, 106] on div at bounding box center [522, 105] width 113 height 10
click at [503, 126] on div "Welder" at bounding box center [528, 123] width 138 height 15
click at [499, 128] on button "Clock Off" at bounding box center [501, 130] width 45 height 13
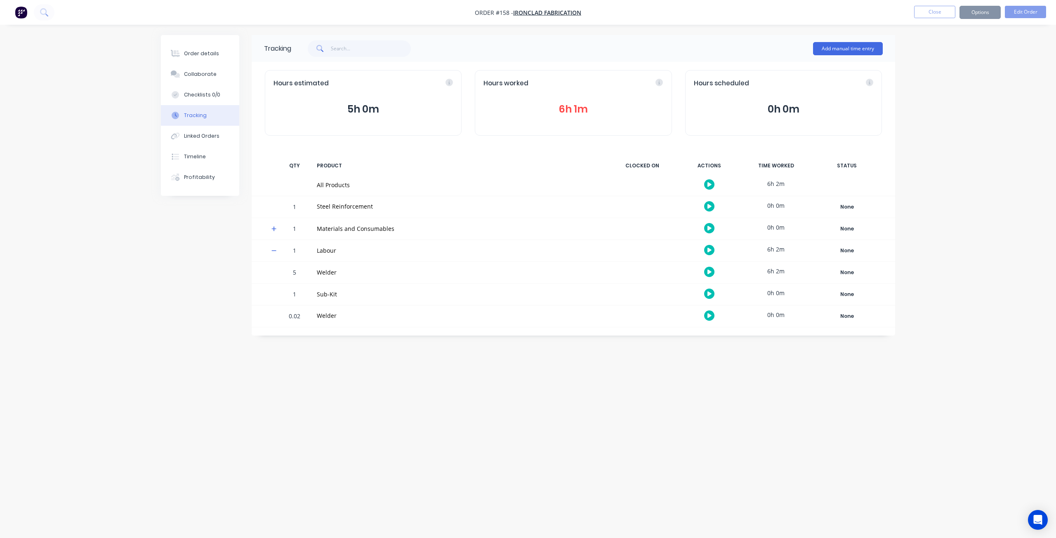
click at [578, 110] on button "6h 1m" at bounding box center [572, 109] width 179 height 16
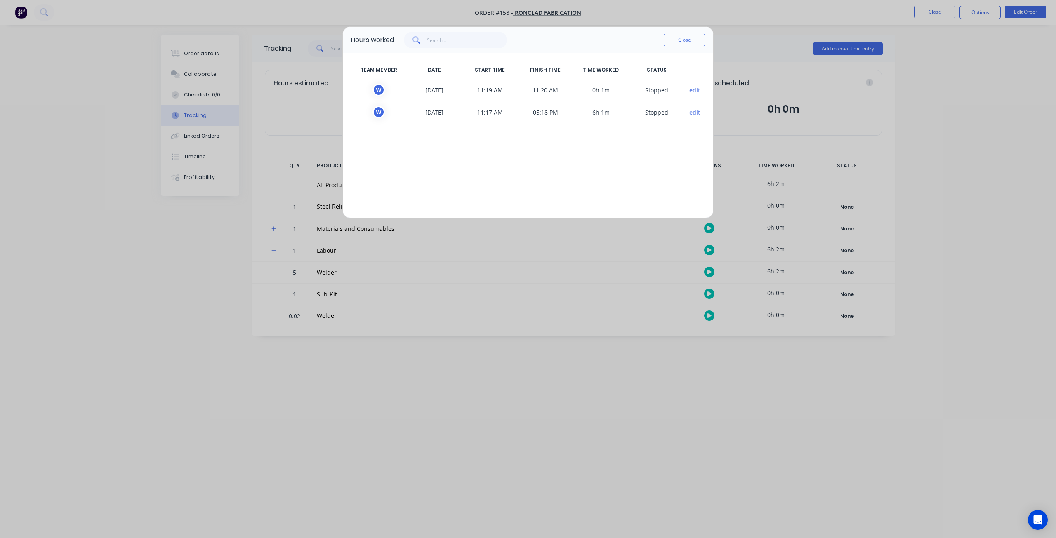
click at [694, 87] on button "edit" at bounding box center [694, 90] width 11 height 9
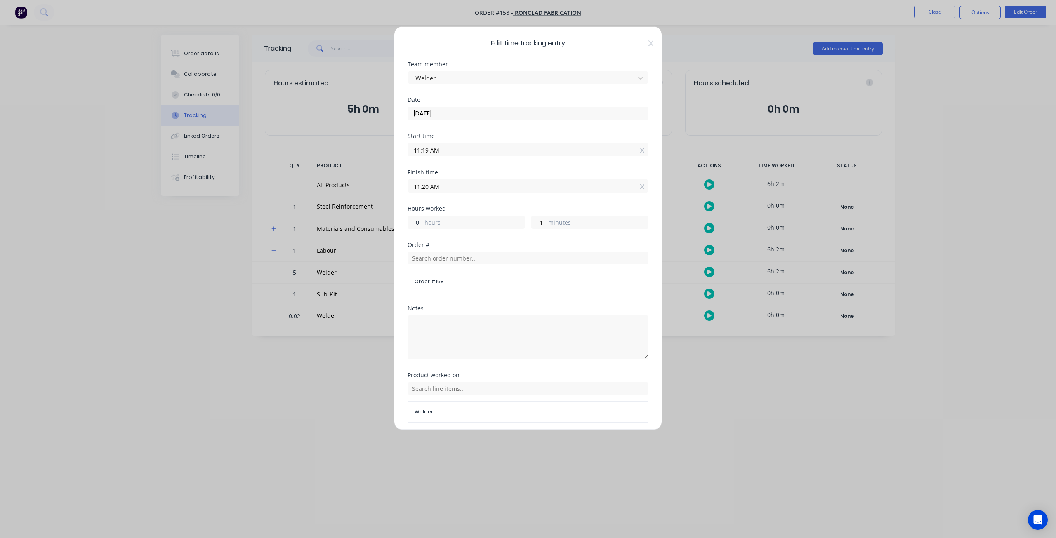
click at [415, 221] on input "0" at bounding box center [415, 222] width 14 height 12
type input "40"
type input "03:20 AM"
drag, startPoint x: 424, startPoint y: 220, endPoint x: 402, endPoint y: 220, distance: 21.9
click at [402, 220] on div "Edit time tracking entry Team member Welder Date 01/09/2025 Start time 11:19 AM…" at bounding box center [528, 228] width 268 height 404
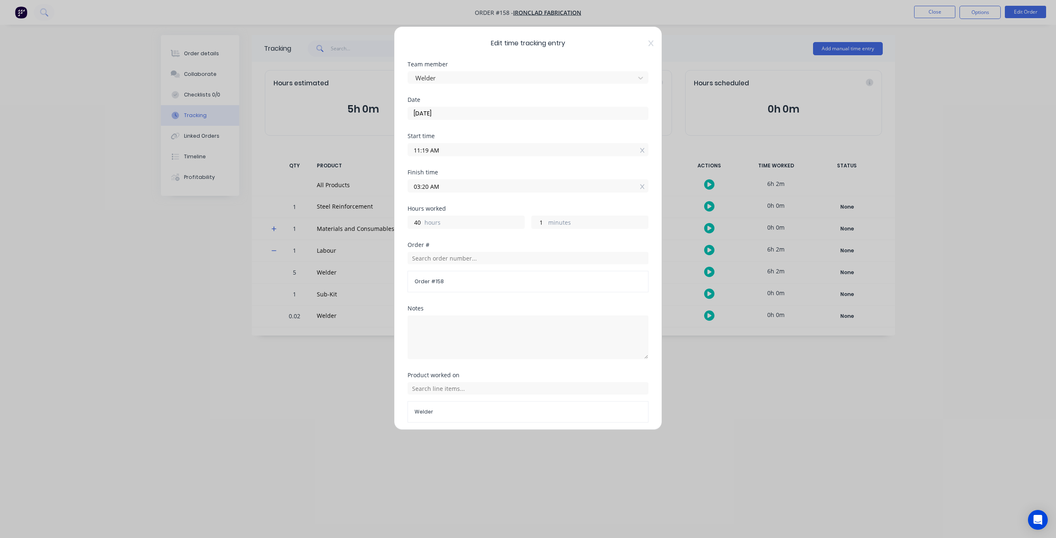
click at [431, 226] on label "hours" at bounding box center [474, 223] width 100 height 10
click at [422, 226] on input "40" at bounding box center [415, 222] width 14 height 12
drag, startPoint x: 420, startPoint y: 218, endPoint x: 409, endPoint y: 220, distance: 11.3
click at [409, 220] on input "40" at bounding box center [415, 222] width 14 height 12
type input "4"
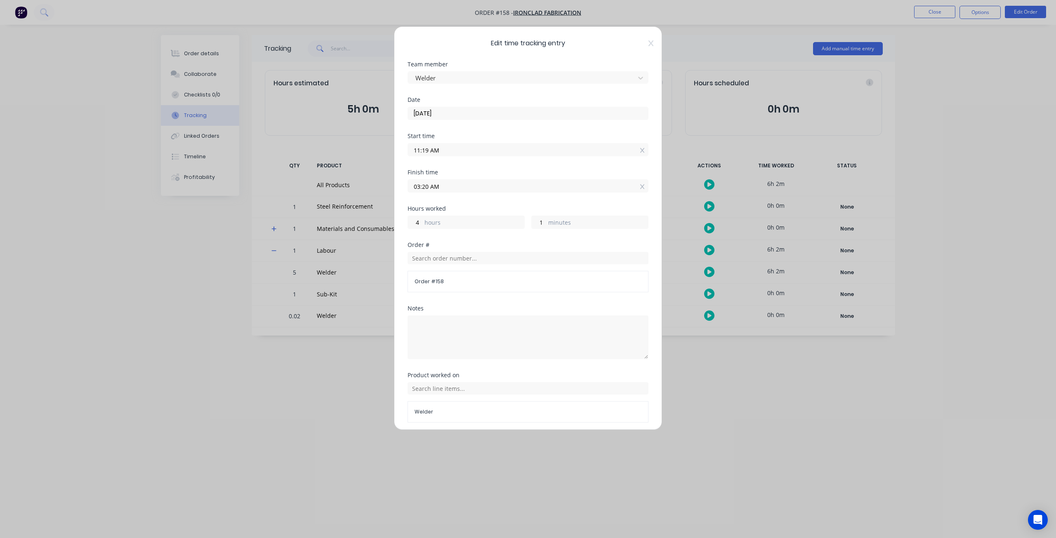
type input "03:20 PM"
click at [439, 238] on div "Hours worked 4 hours 1 minutes" at bounding box center [527, 224] width 241 height 36
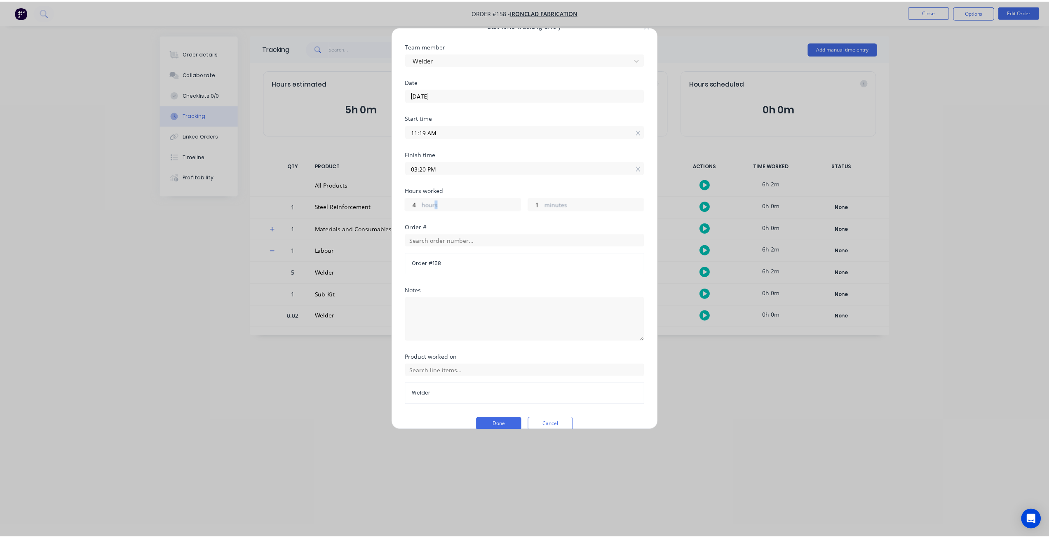
scroll to position [28, 0]
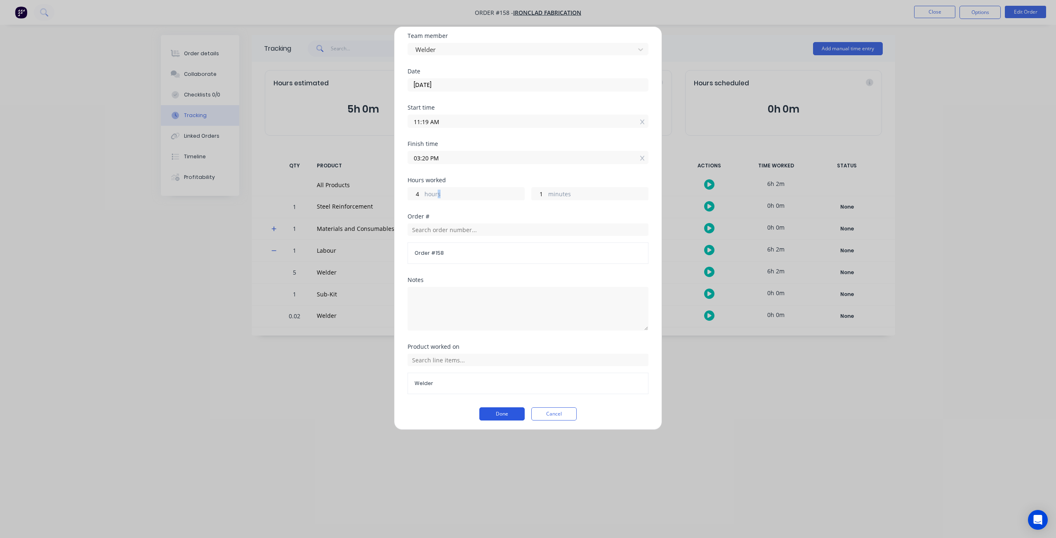
click at [486, 415] on button "Done" at bounding box center [501, 413] width 45 height 13
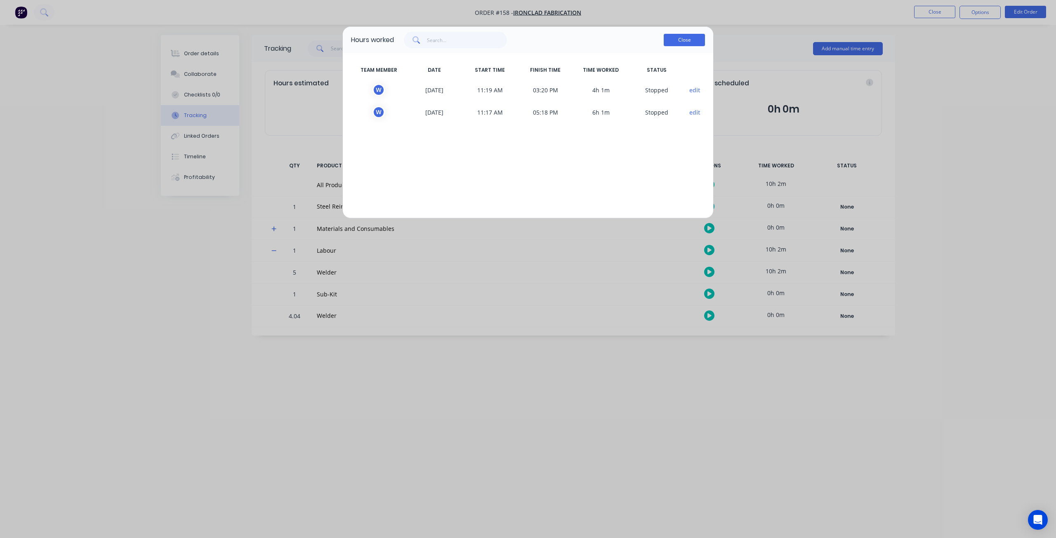
click at [676, 40] on button "Close" at bounding box center [683, 40] width 41 height 12
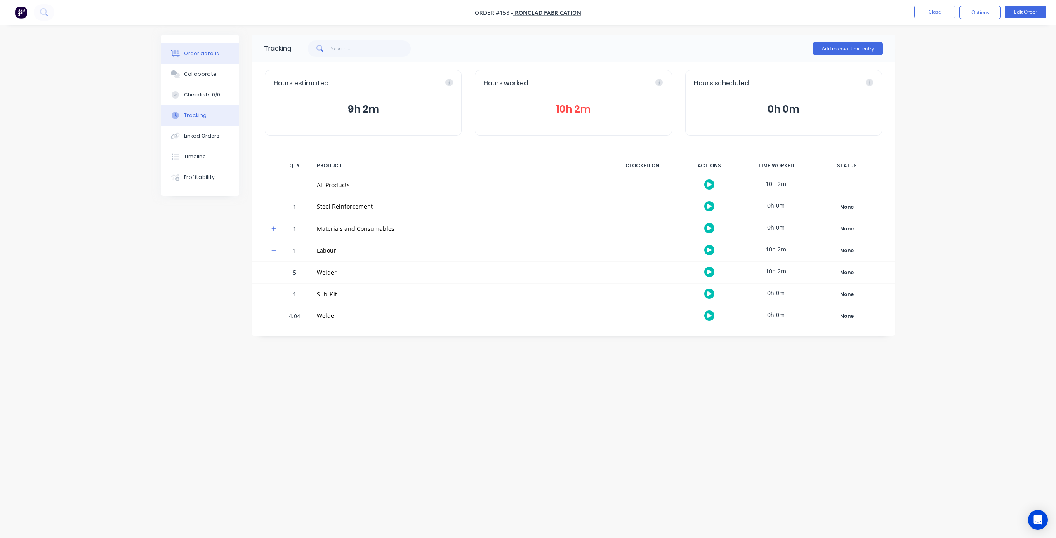
click at [216, 55] on button "Order details" at bounding box center [200, 53] width 78 height 21
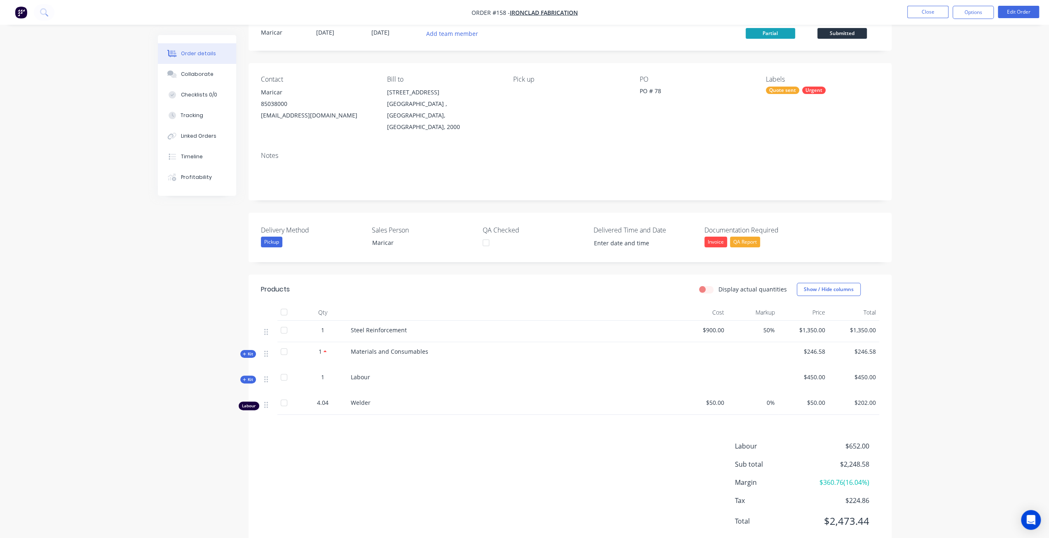
scroll to position [40, 0]
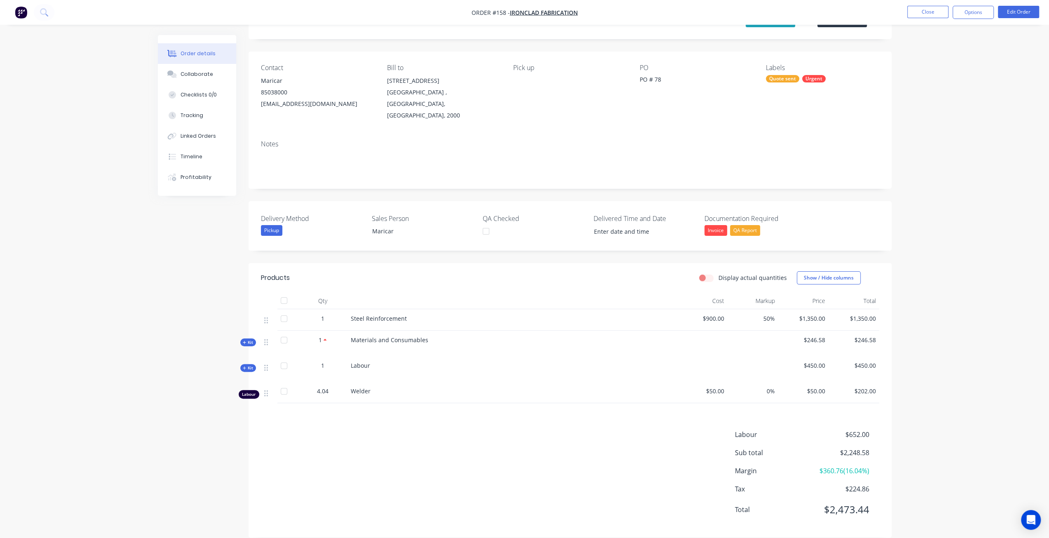
drag, startPoint x: 393, startPoint y: 384, endPoint x: 234, endPoint y: 391, distance: 159.3
click at [261, 386] on div "Labour 4.04 Welder $50.00 0% $50.00 $202.00" at bounding box center [570, 392] width 618 height 21
click at [226, 400] on div "Created by Maricar Created 28/08/25 Required 28/08/25 Assigned to Add team memb…" at bounding box center [525, 272] width 734 height 555
click at [1021, 14] on button "Edit Order" at bounding box center [1018, 12] width 41 height 12
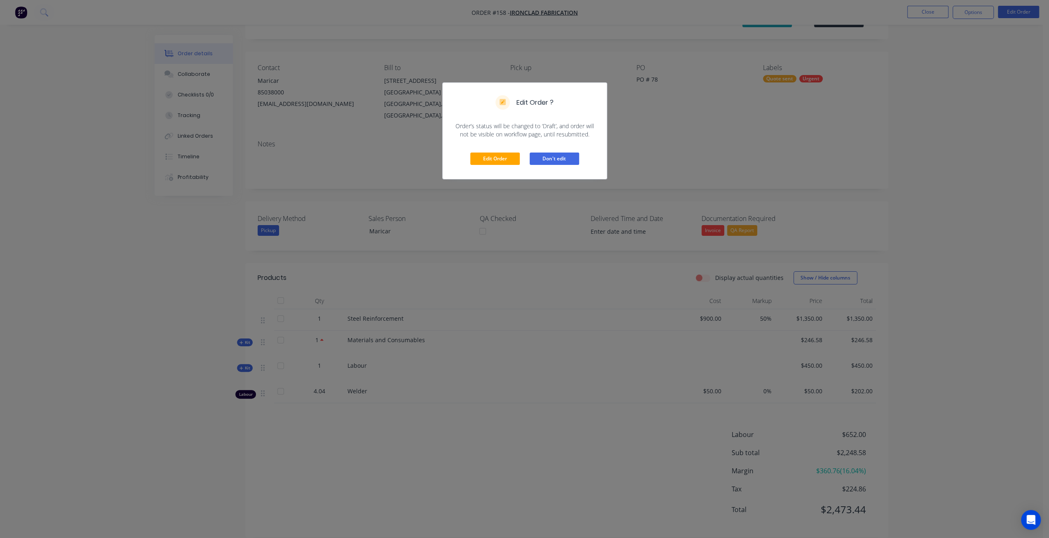
click at [560, 160] on button "Don't edit" at bounding box center [554, 159] width 49 height 12
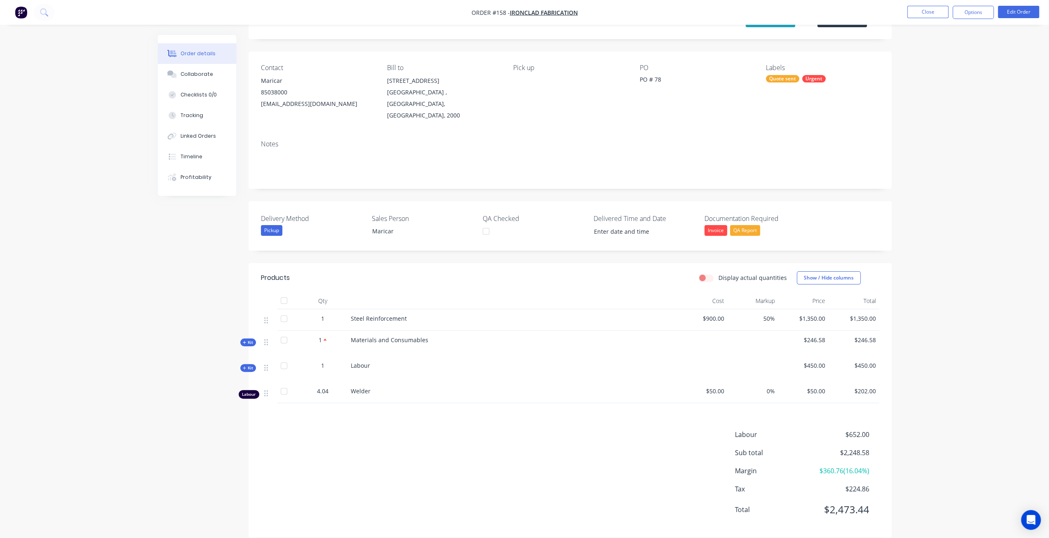
drag, startPoint x: 294, startPoint y: 433, endPoint x: 283, endPoint y: 406, distance: 28.5
click at [294, 433] on div "Labour $652.00 Sub total $2,248.58 Margin $360.76 ( 16.04 %) Tax $224.86 Total …" at bounding box center [570, 478] width 618 height 96
